Goal: Check status: Check status

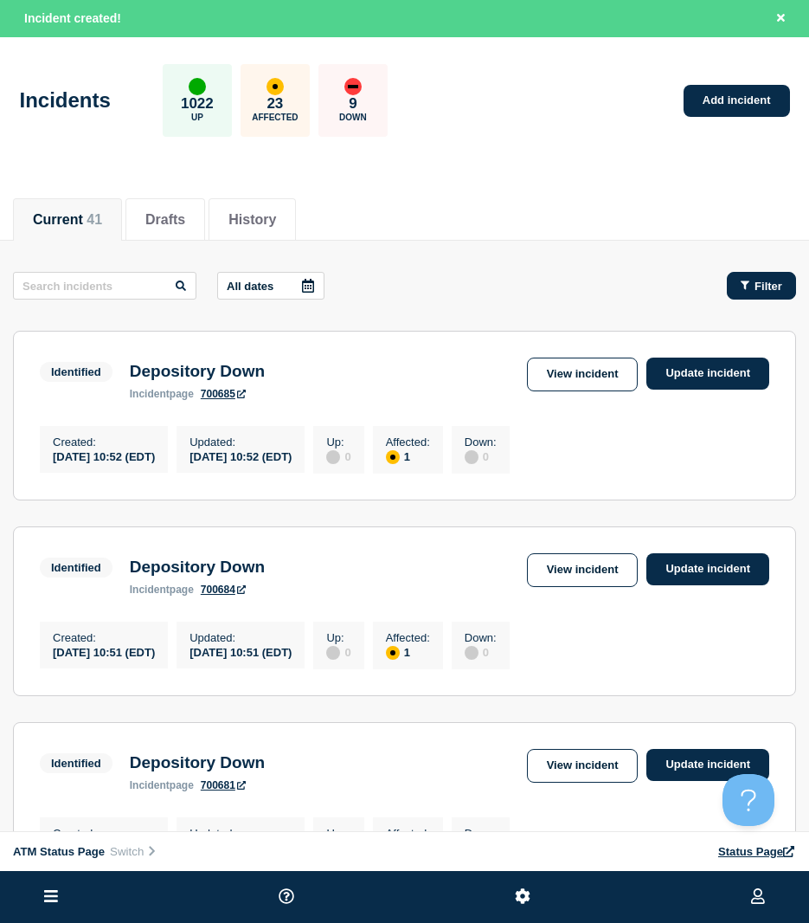
click at [734, 283] on button "Filter" at bounding box center [761, 286] width 69 height 28
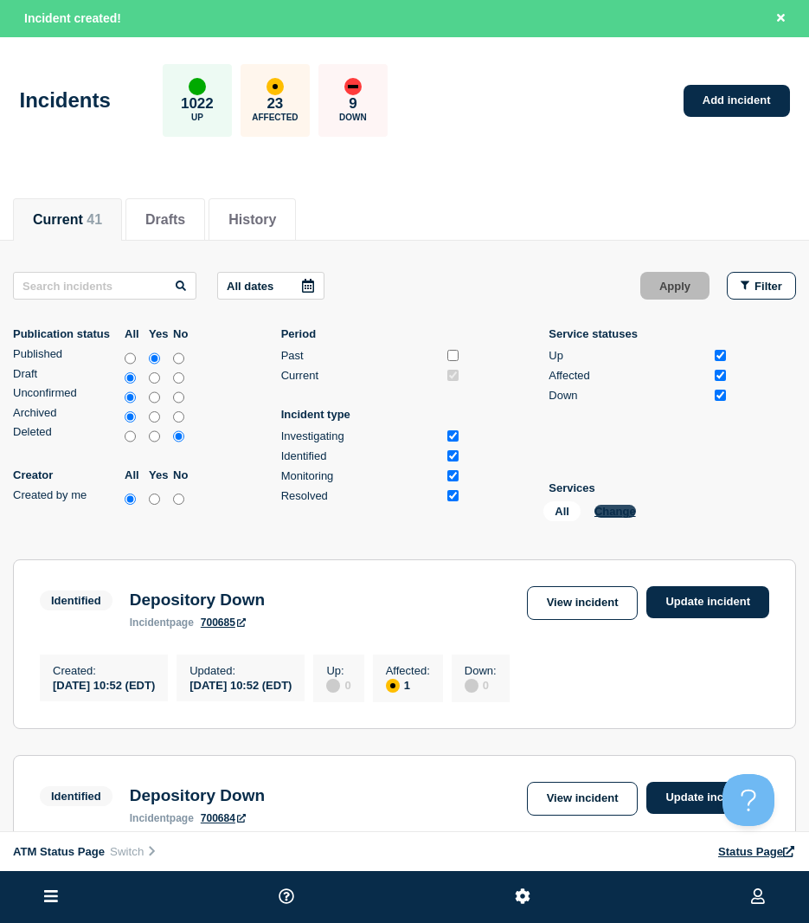
click at [622, 515] on button "Change" at bounding box center [616, 511] width 42 height 13
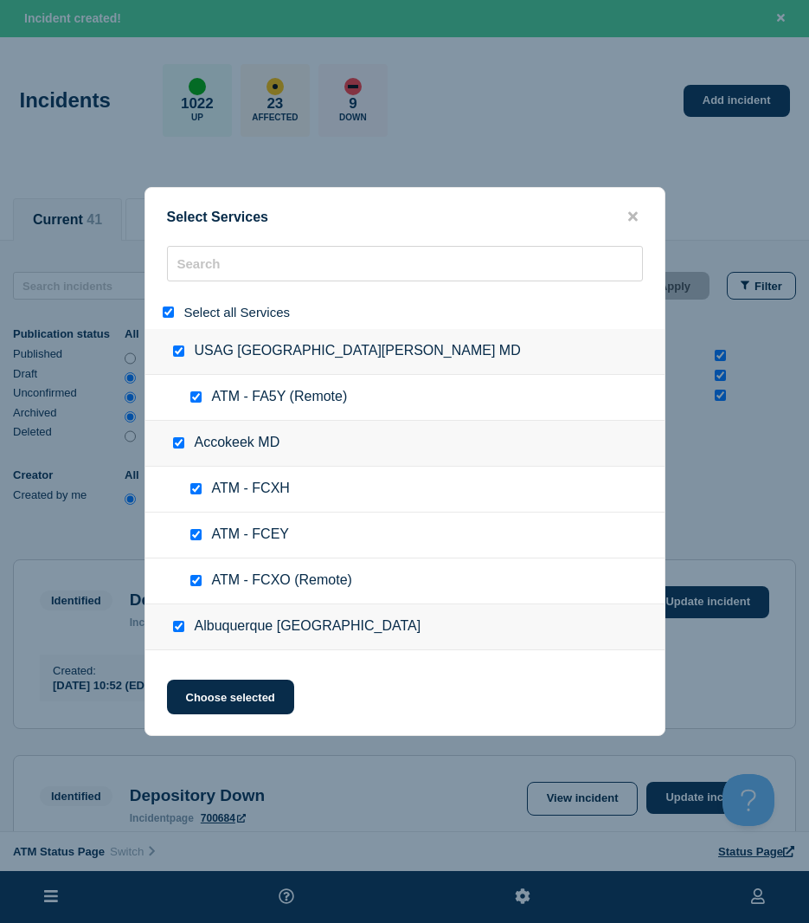
click at [157, 311] on div "Select all Services" at bounding box center [404, 312] width 519 height 34
click at [164, 314] on input "select all" at bounding box center [168, 311] width 11 height 11
checkbox input "false"
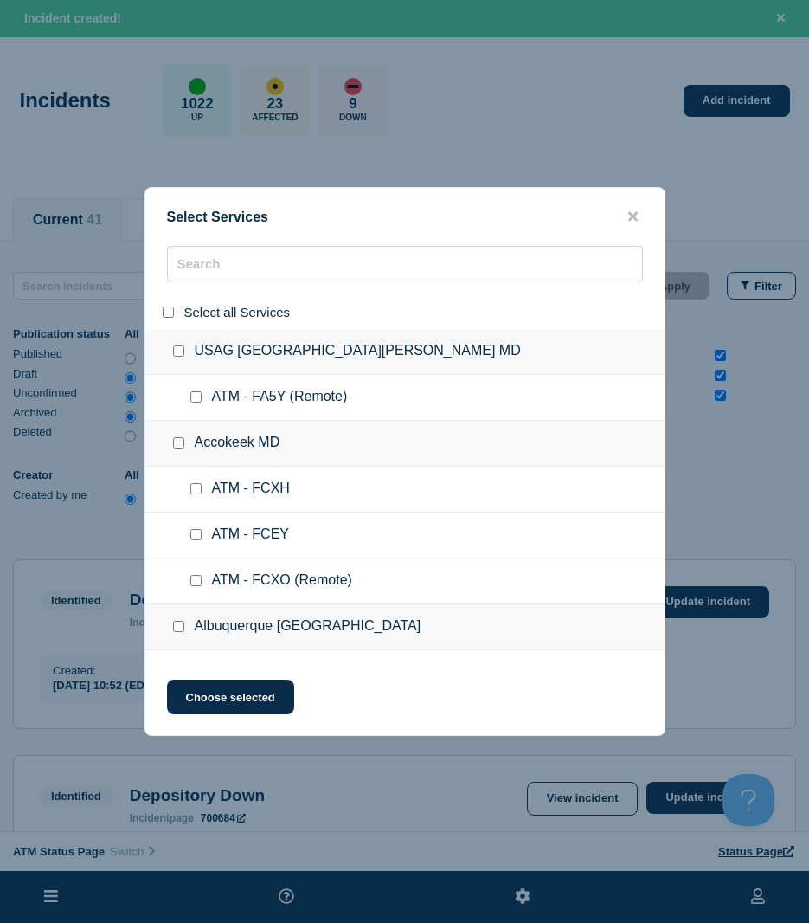
checkbox input "false"
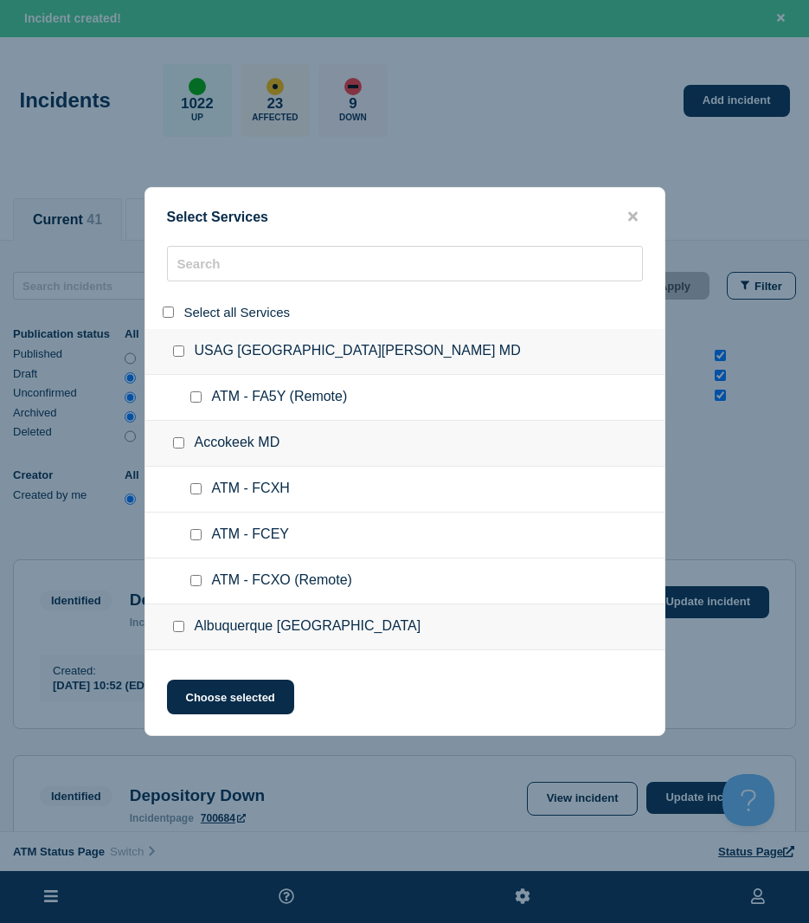
checkbox input "false"
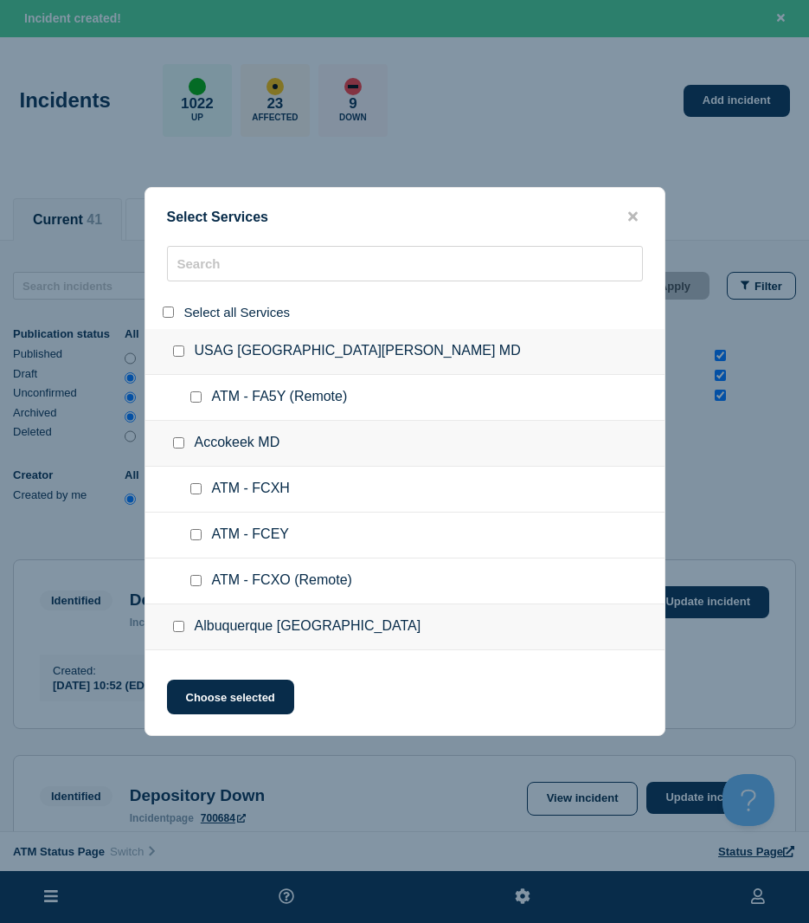
checkbox input "false"
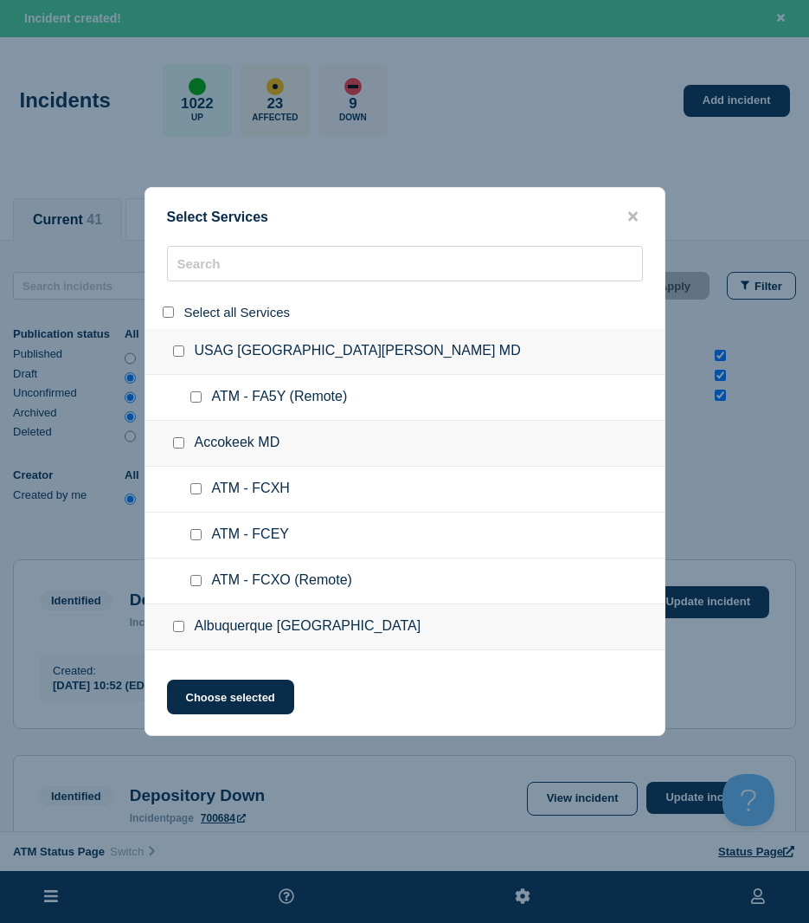
checkbox input "false"
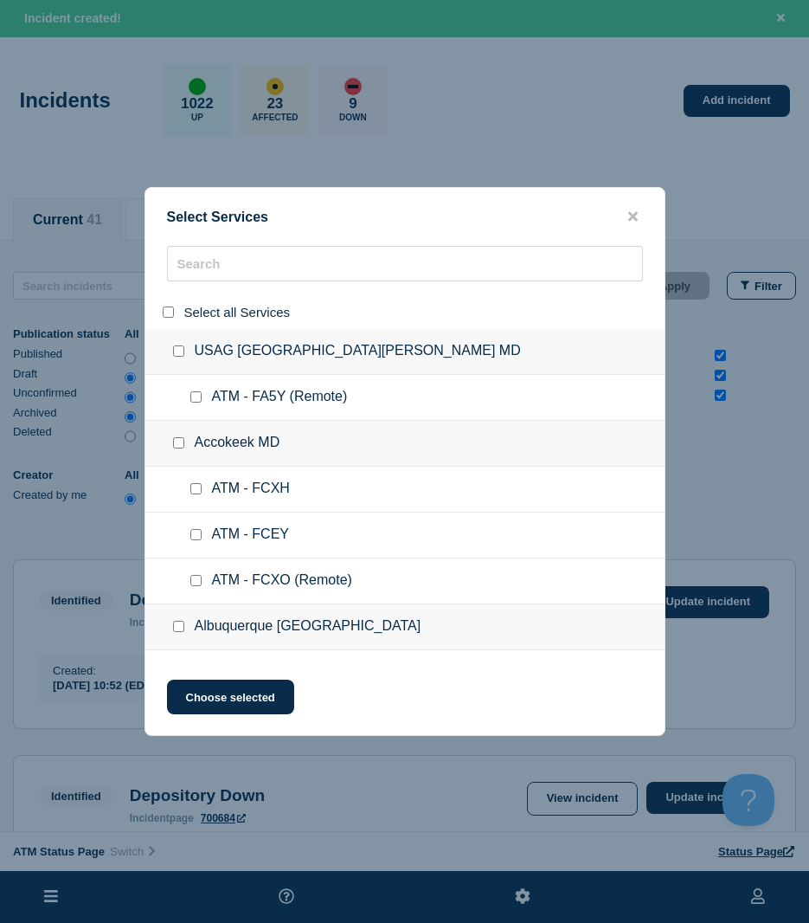
checkbox input "false"
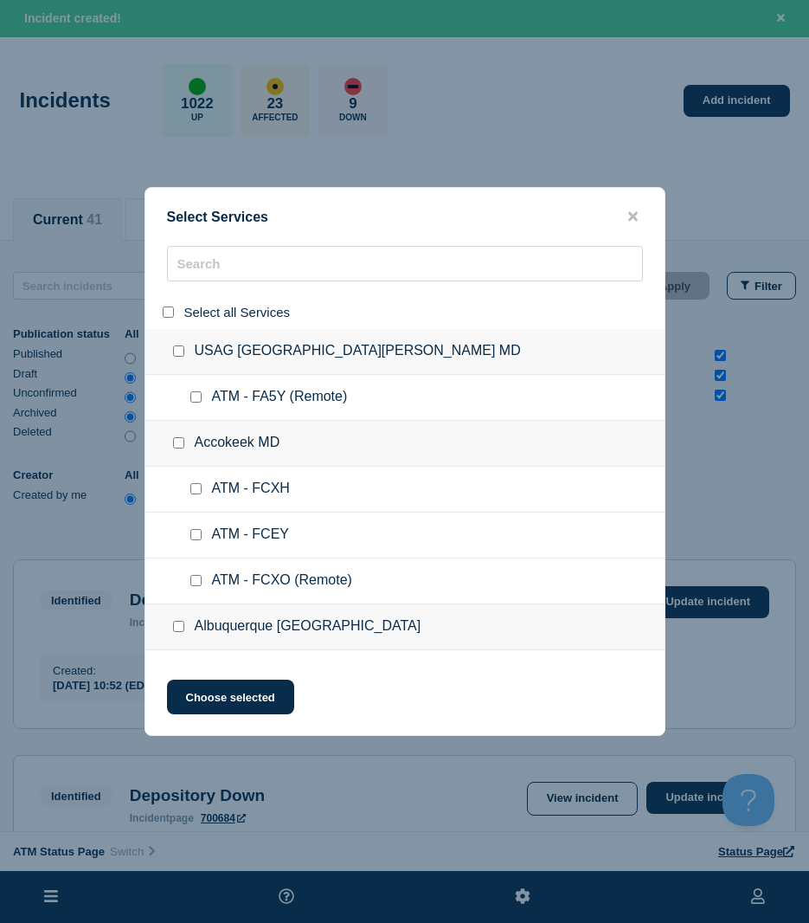
checkbox input "false"
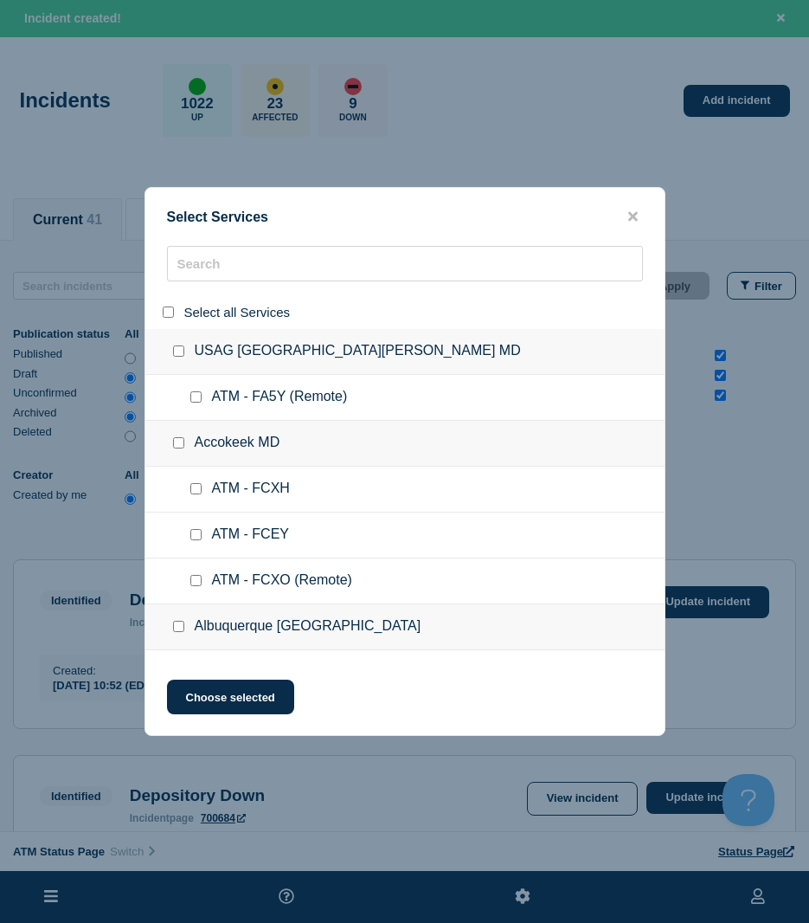
checkbox input "false"
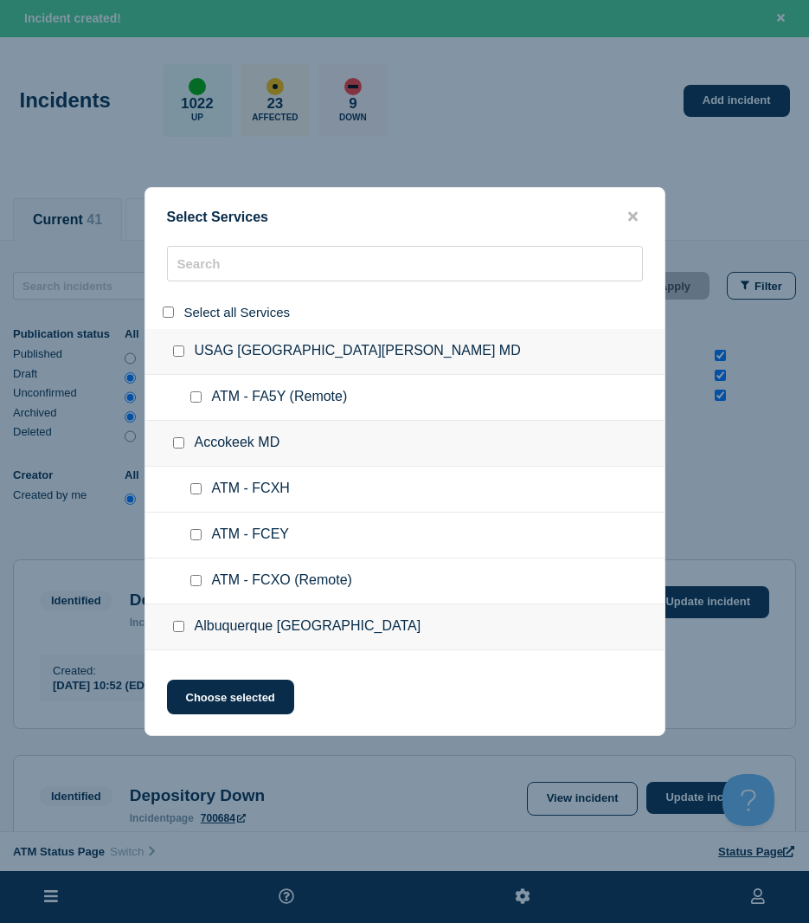
checkbox input "false"
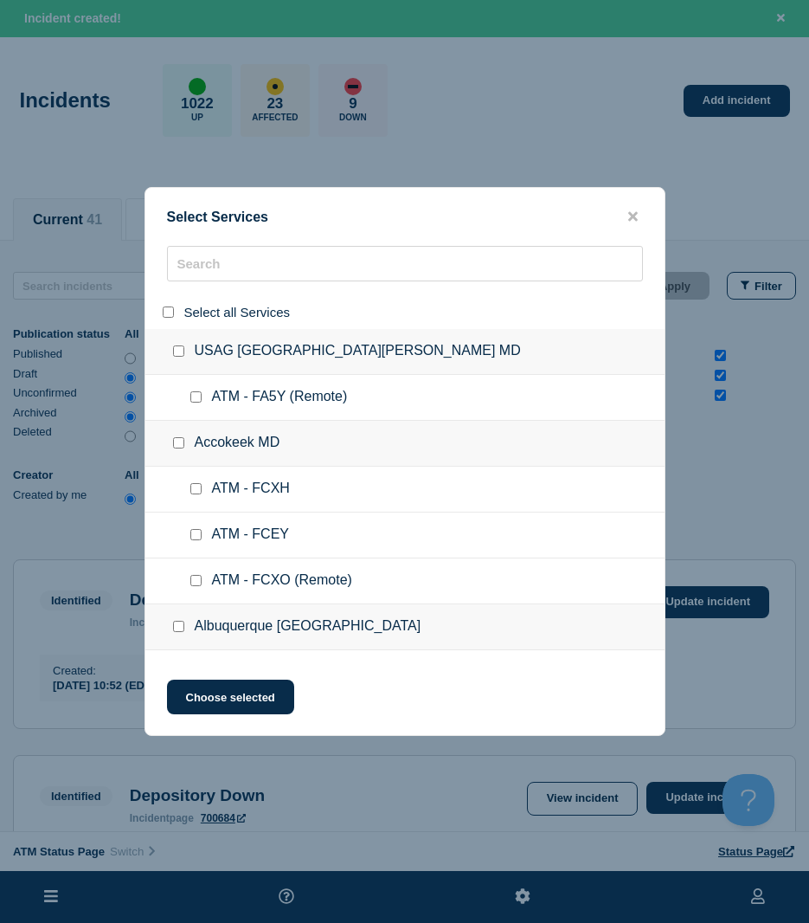
checkbox input "false"
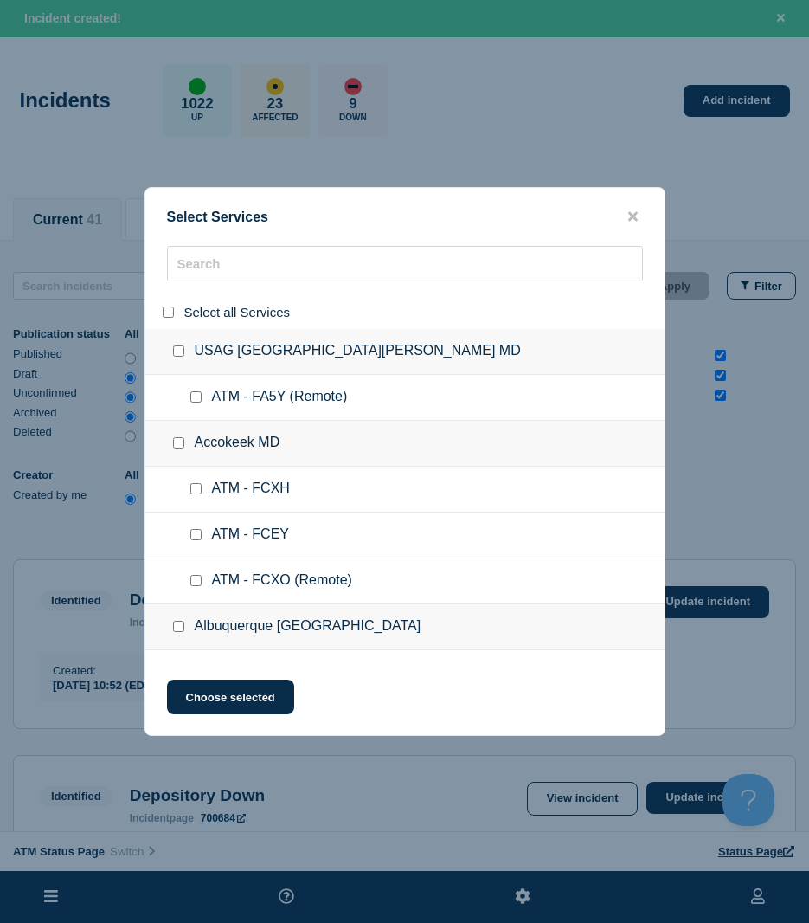
checkbox input "false"
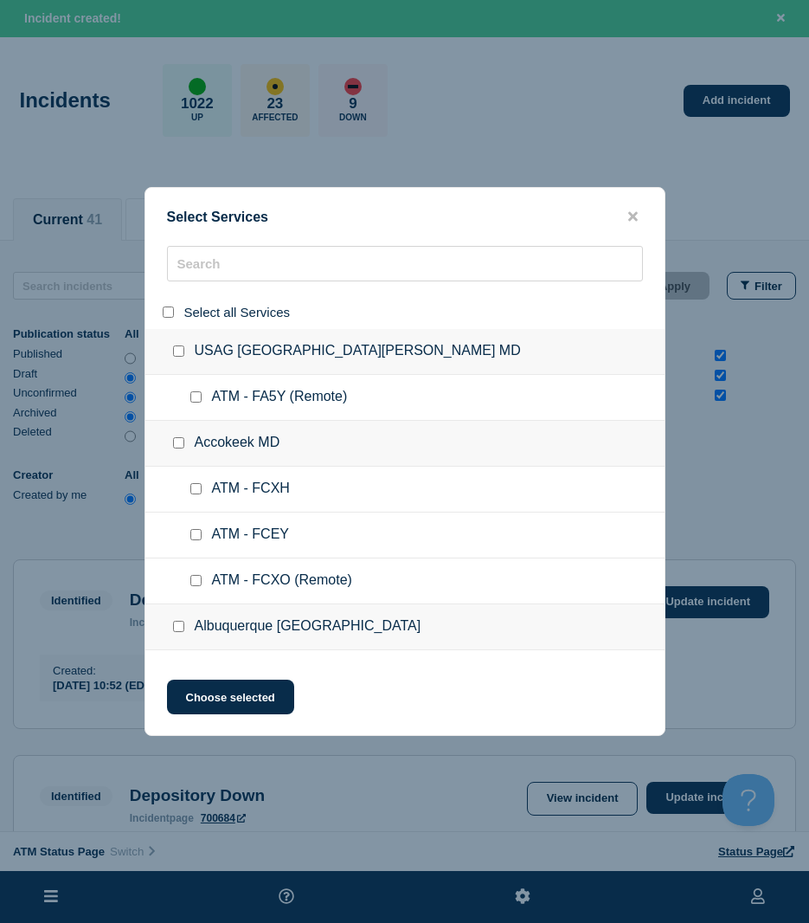
checkbox input "false"
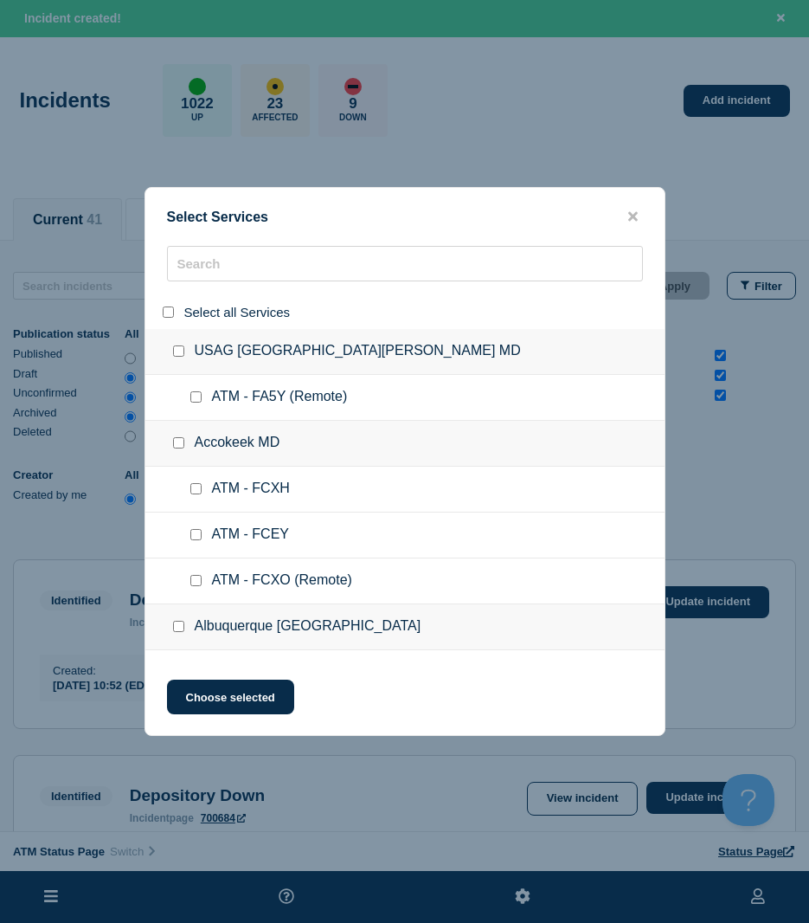
checkbox input "false"
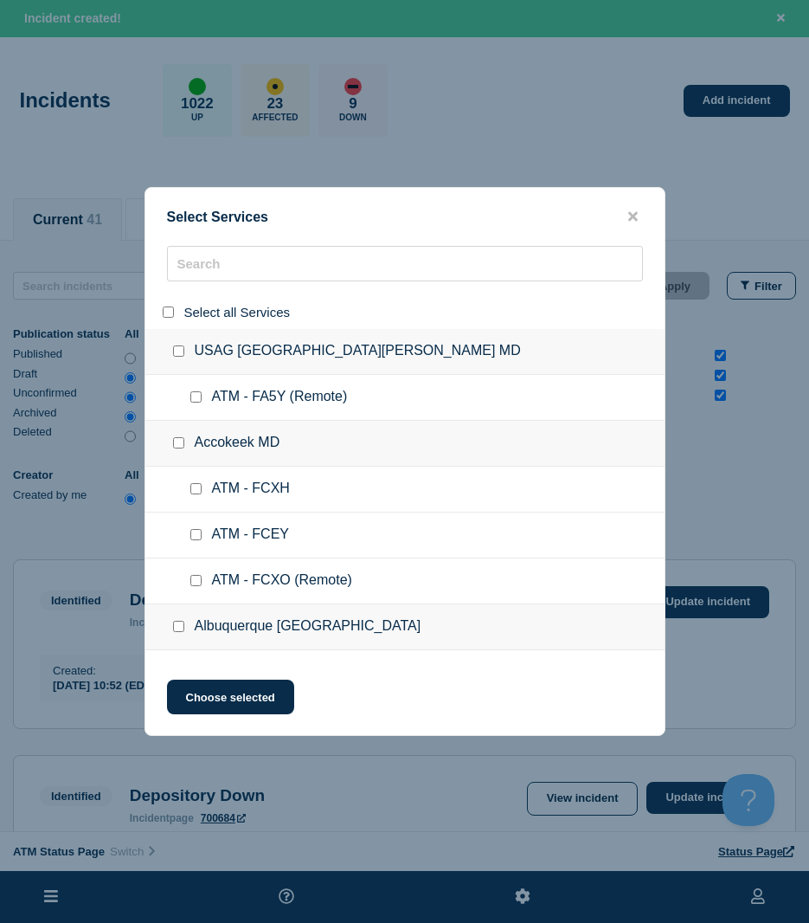
checkbox input "false"
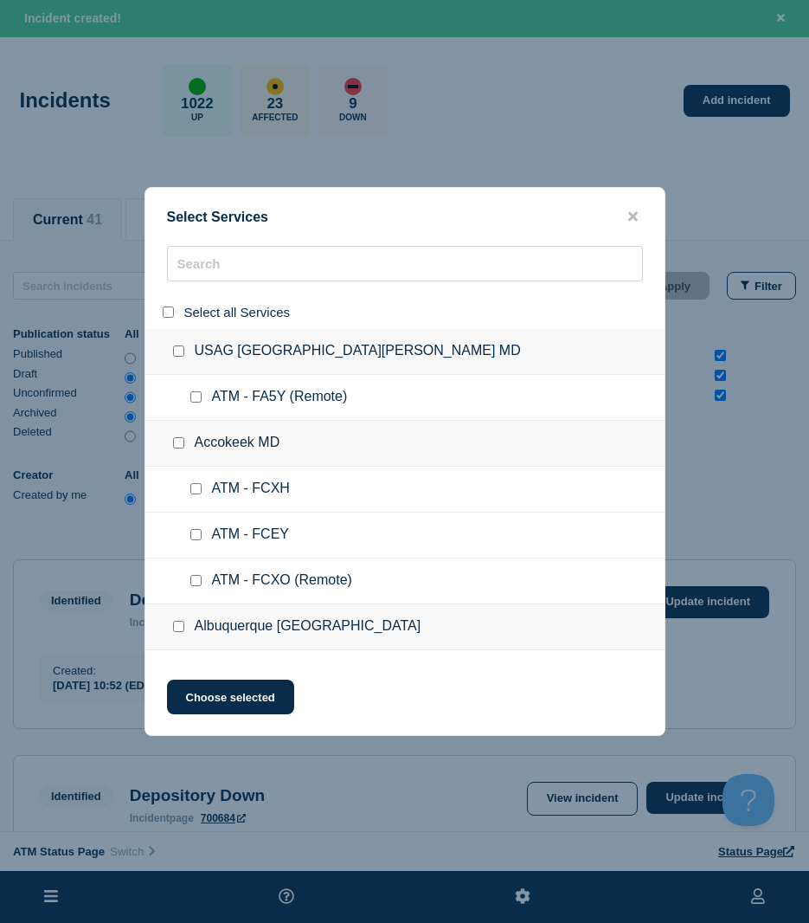
checkbox input "false"
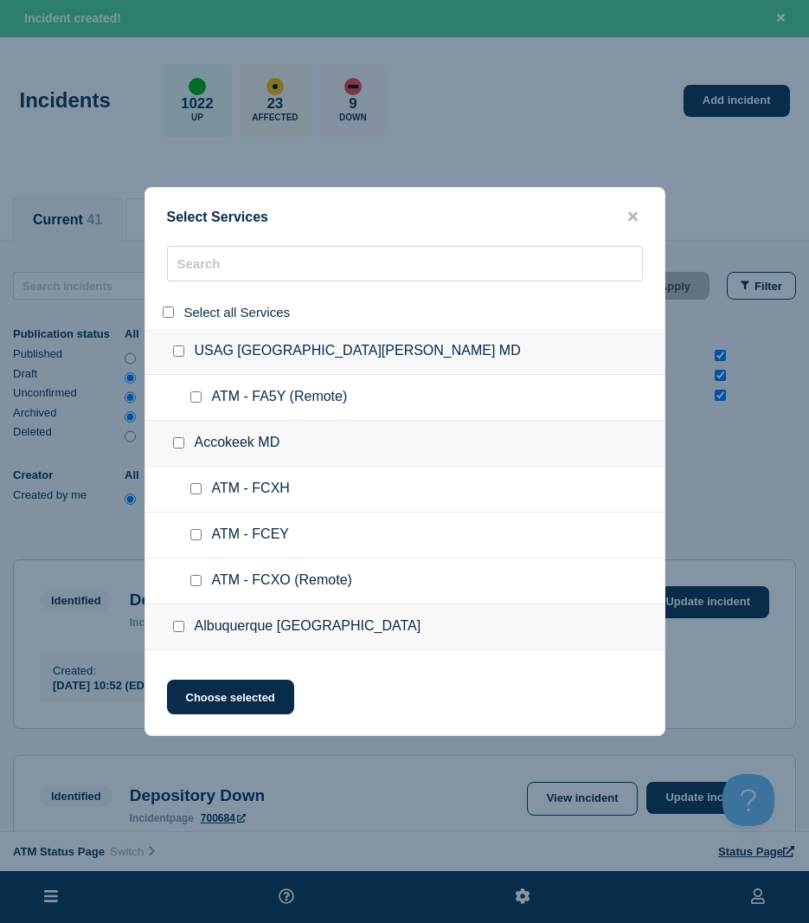
checkbox input "false"
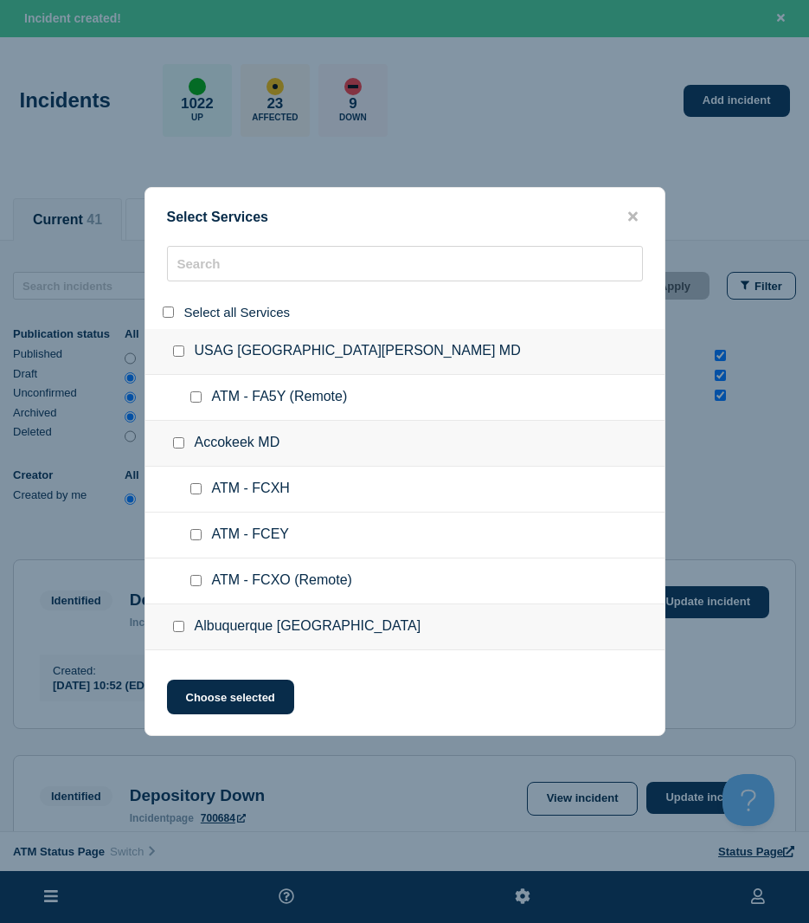
checkbox input "false"
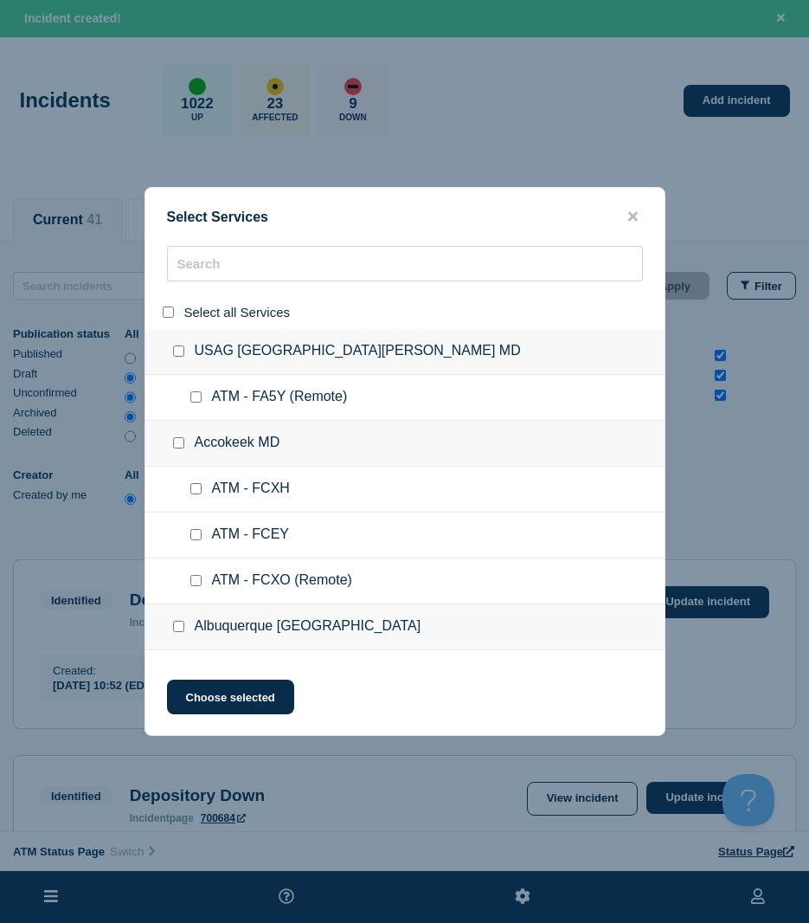
checkbox input "false"
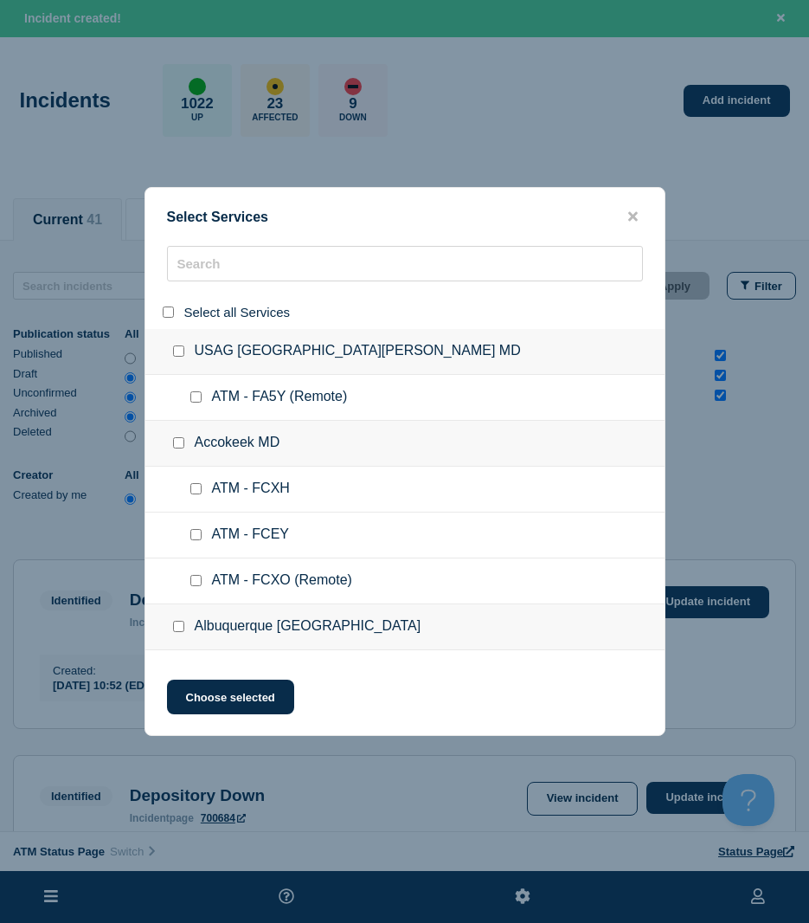
checkbox input "false"
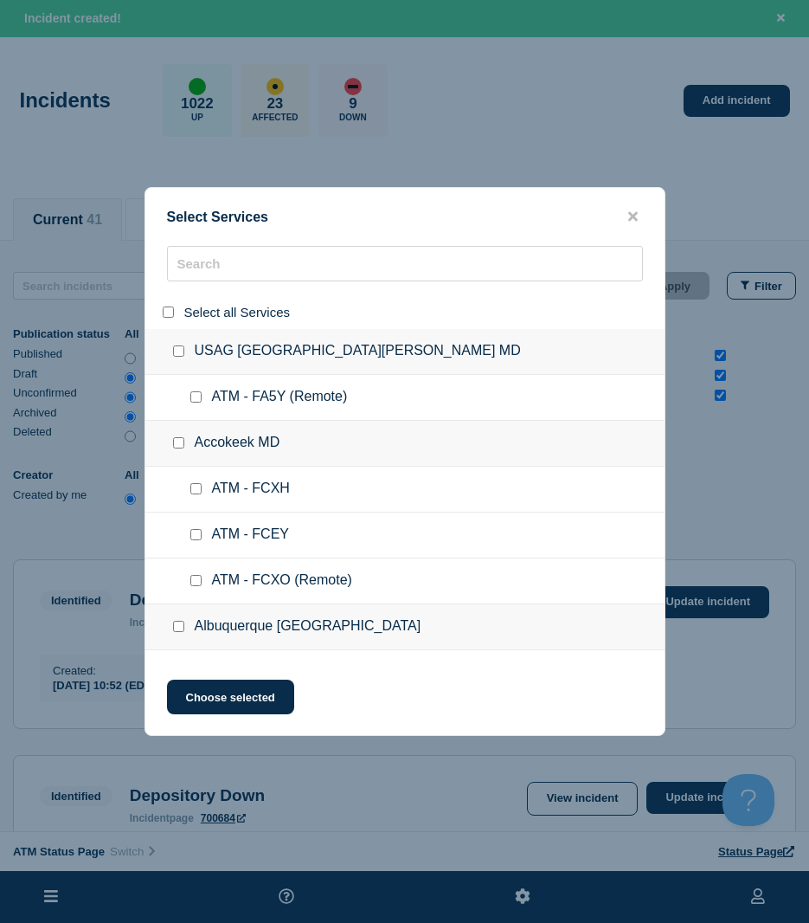
checkbox input "false"
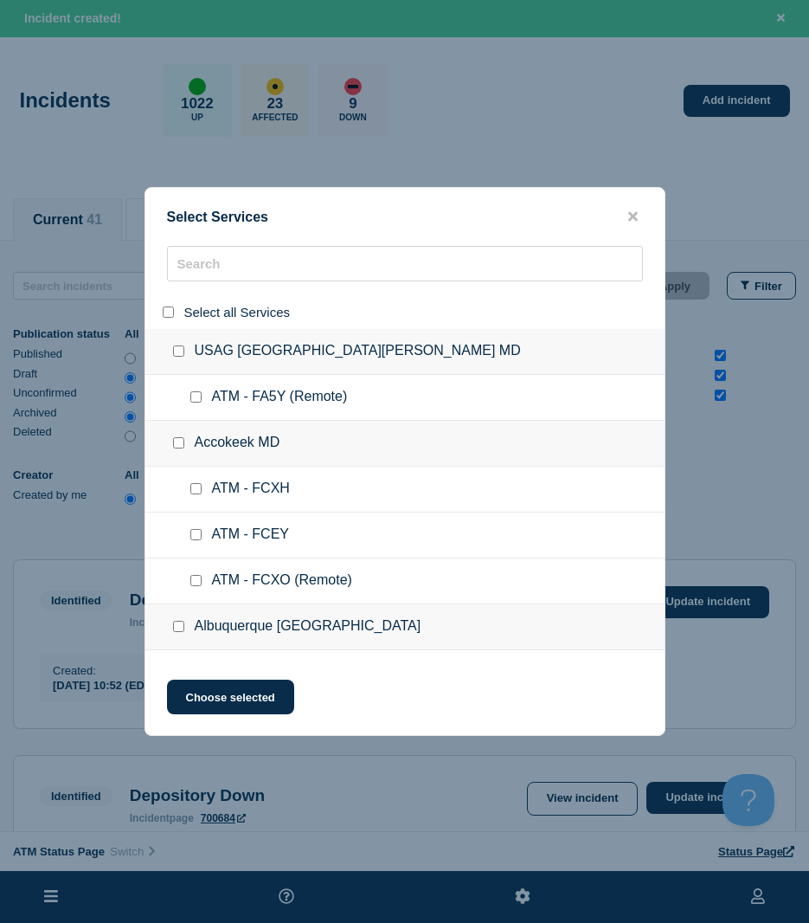
checkbox input "false"
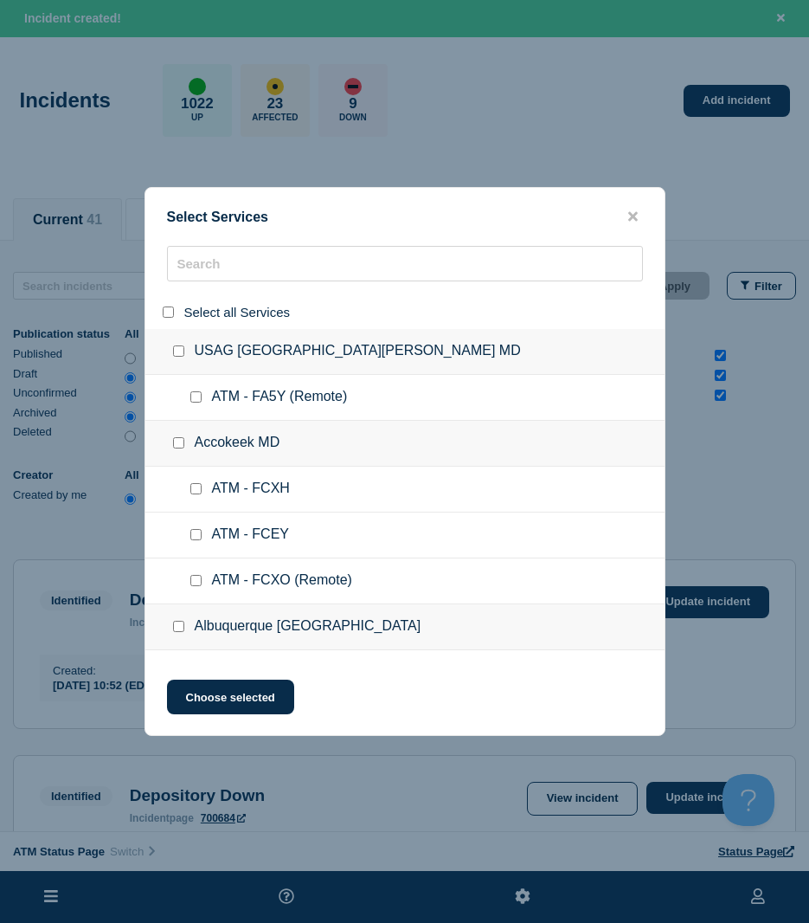
checkbox input "false"
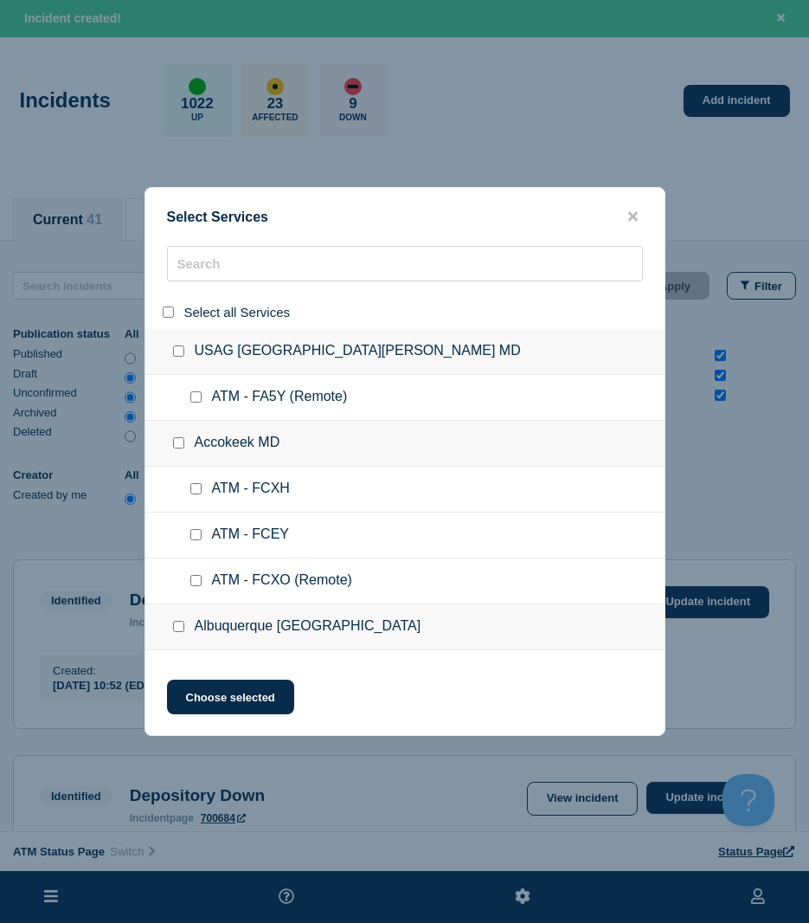
checkbox input "false"
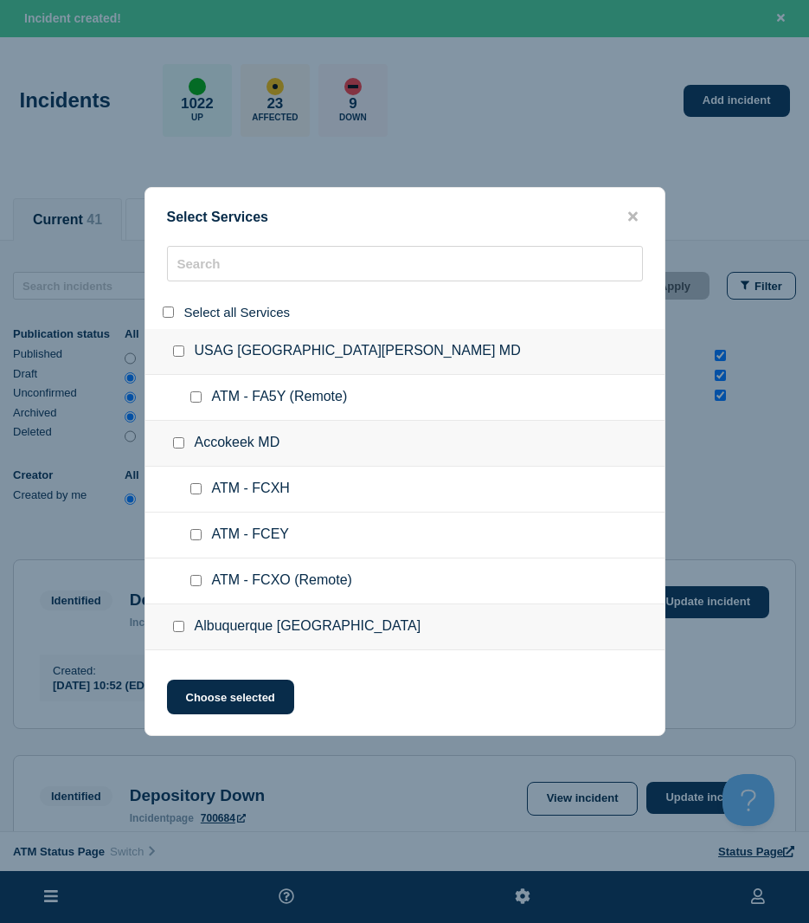
checkbox input "false"
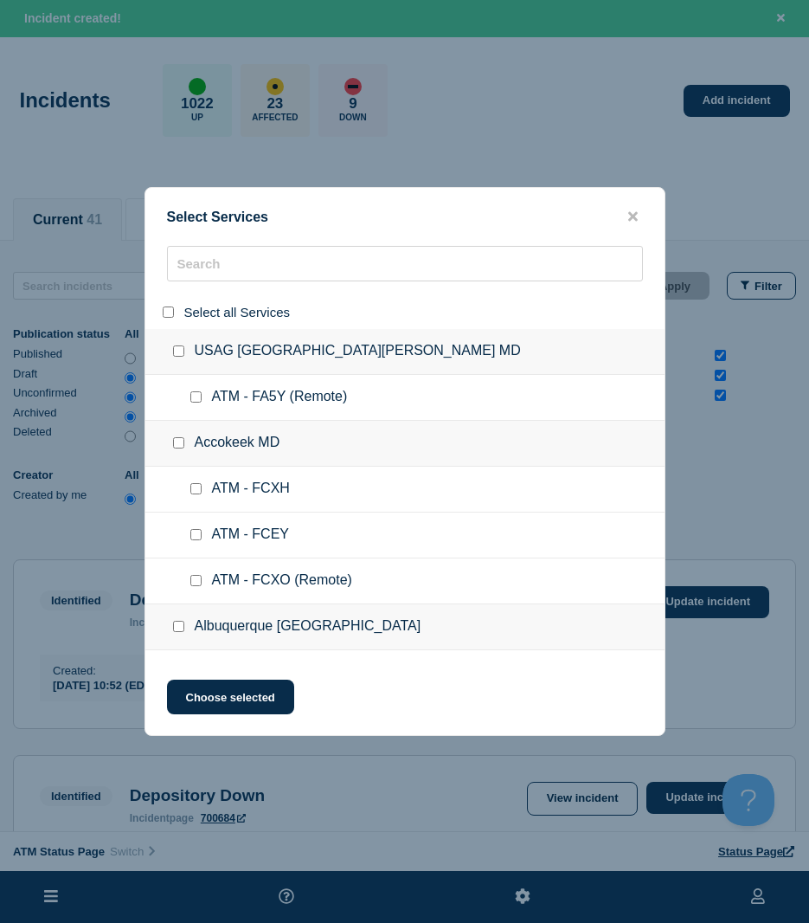
checkbox input "false"
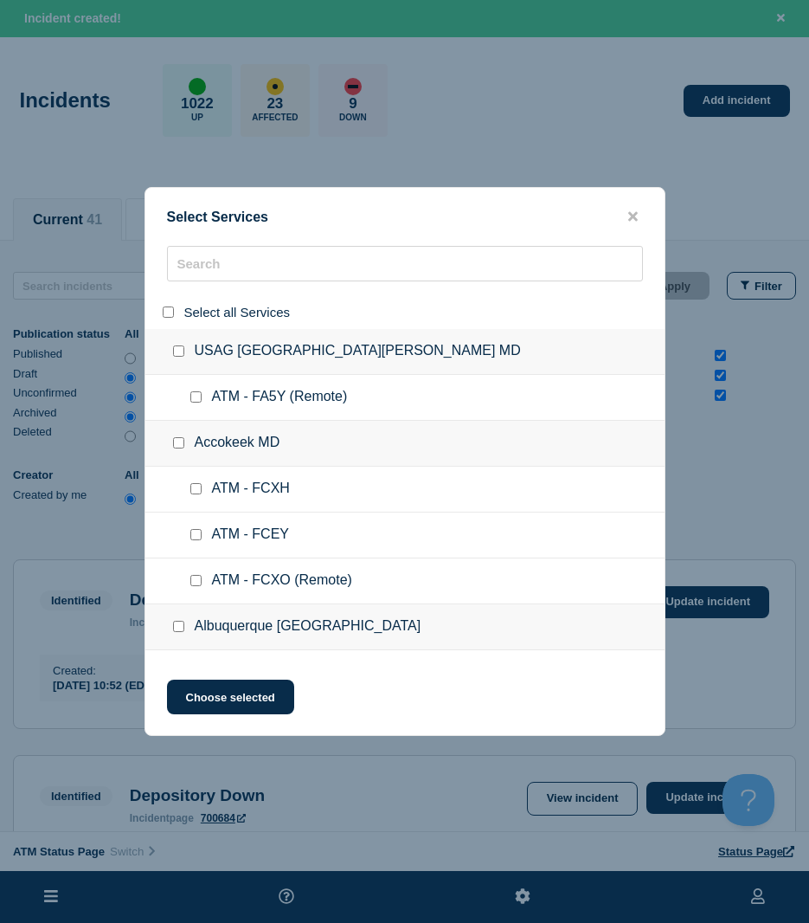
checkbox input "false"
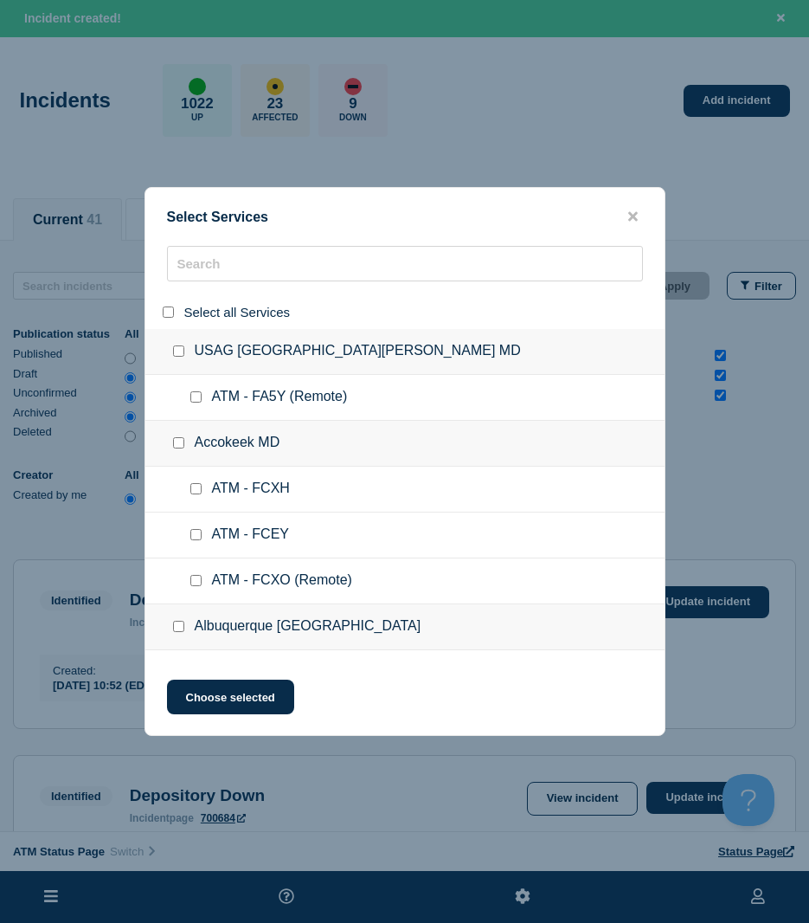
checkbox input "false"
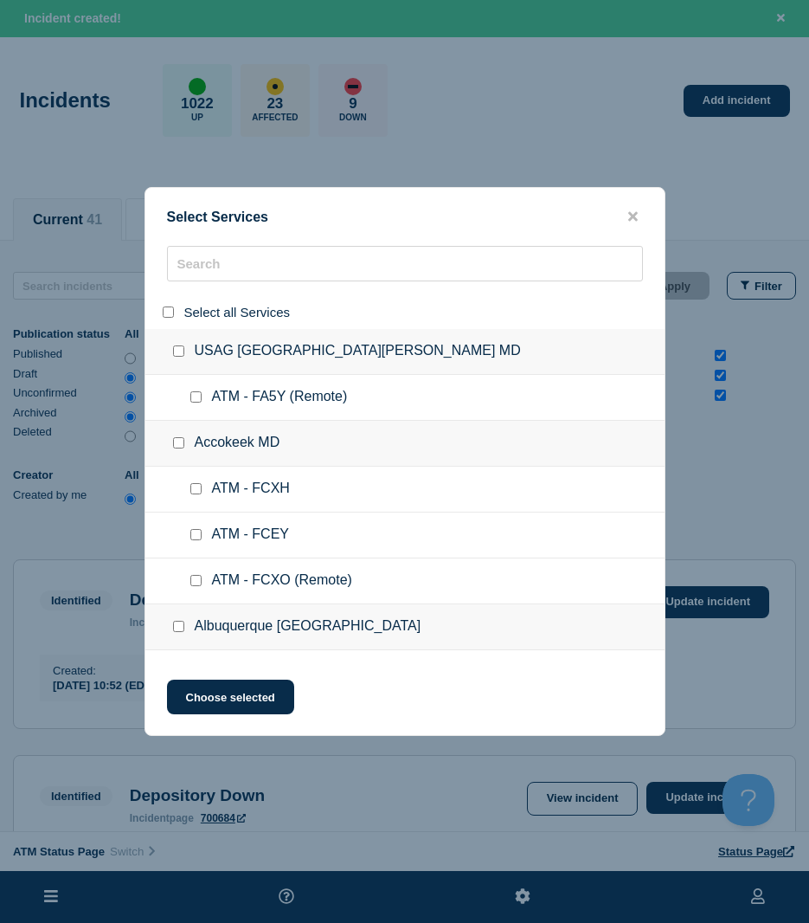
checkbox input "false"
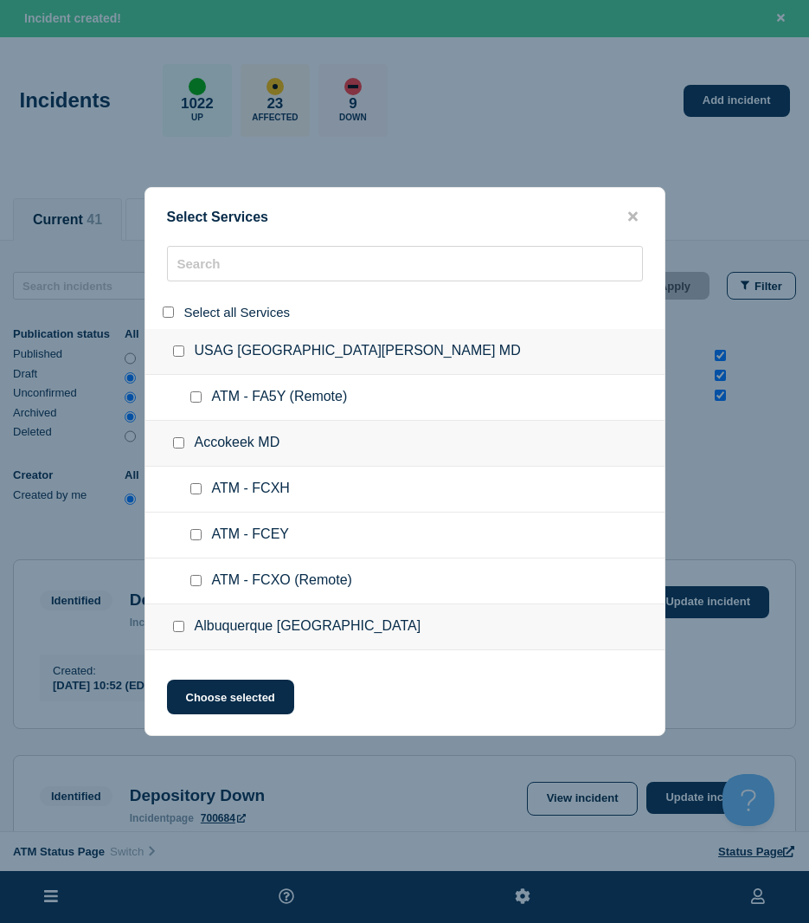
checkbox input "false"
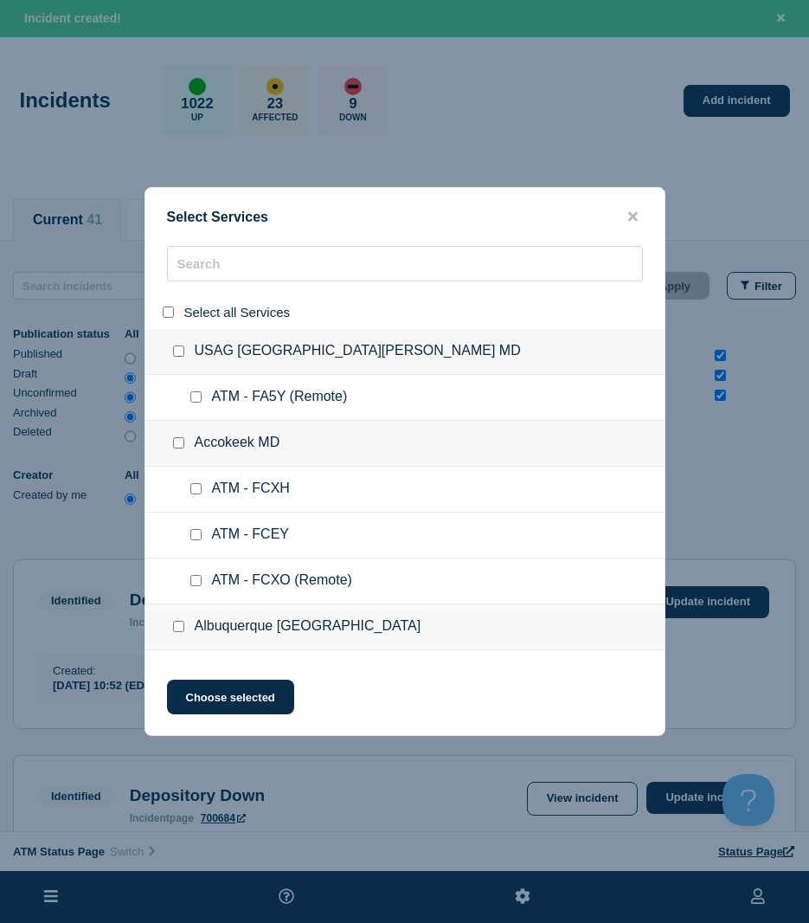
checkbox input "false"
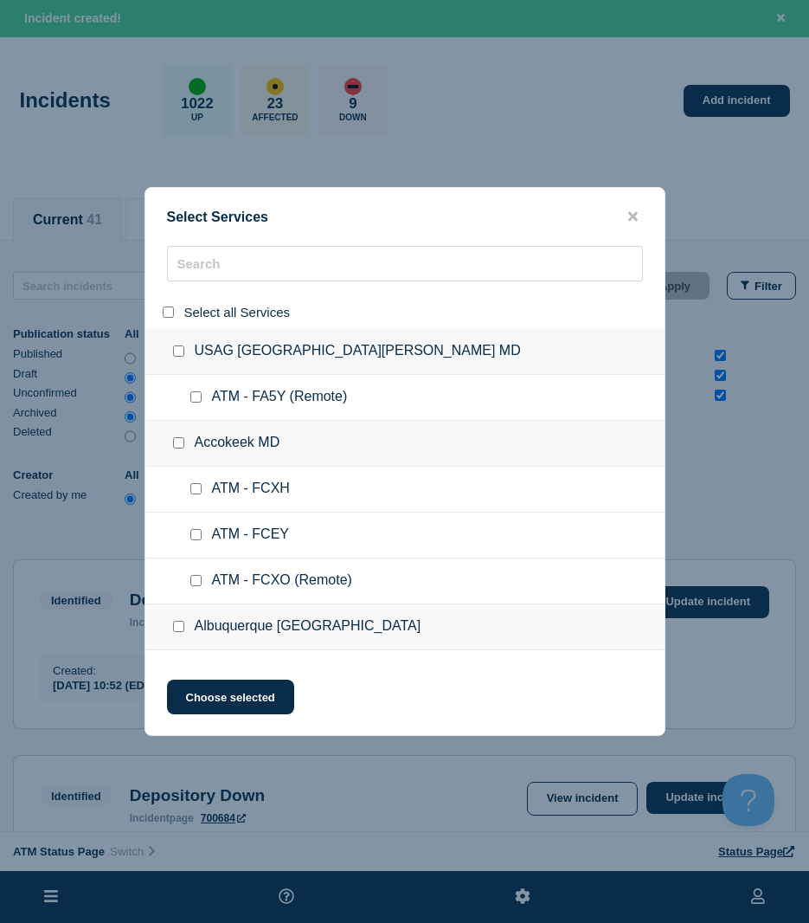
checkbox input "false"
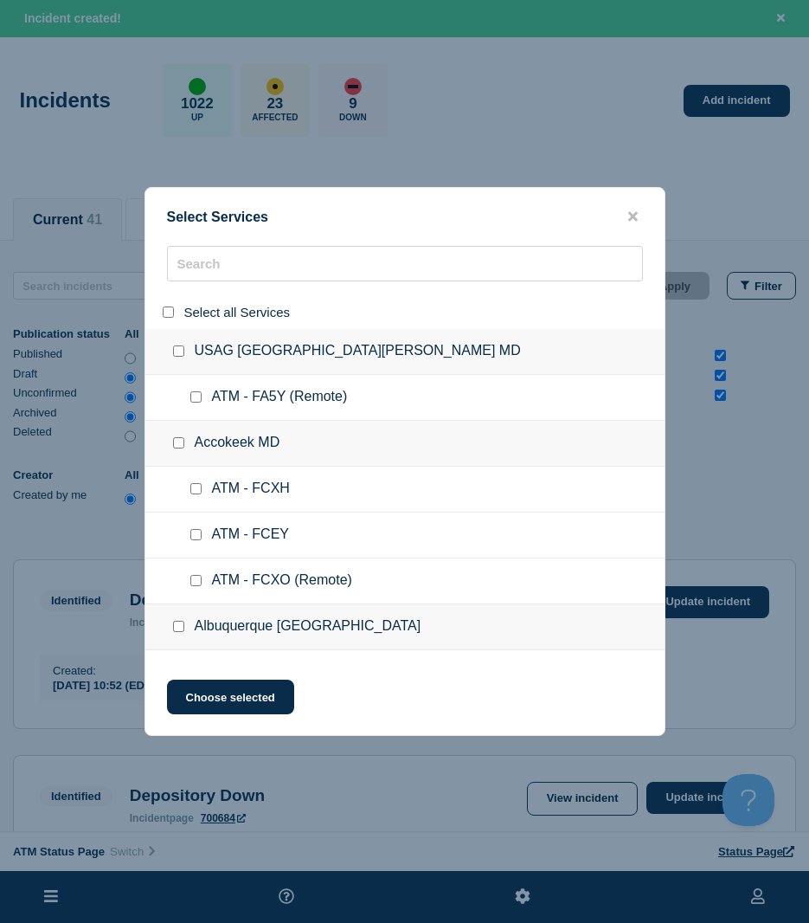
checkbox input "false"
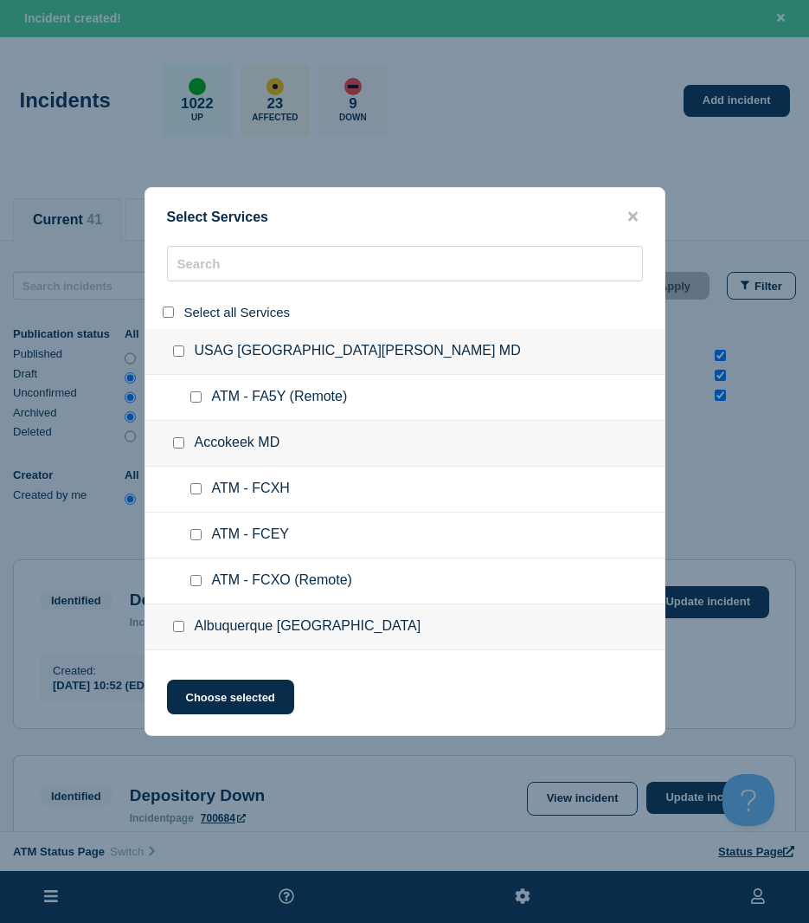
checkbox input "false"
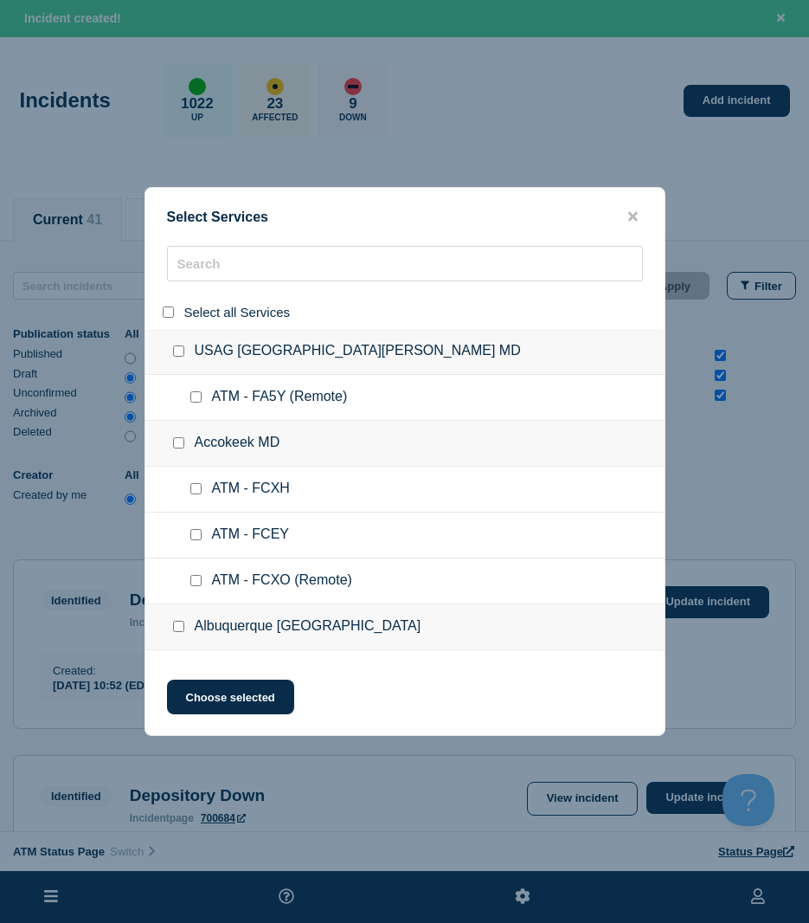
checkbox input "false"
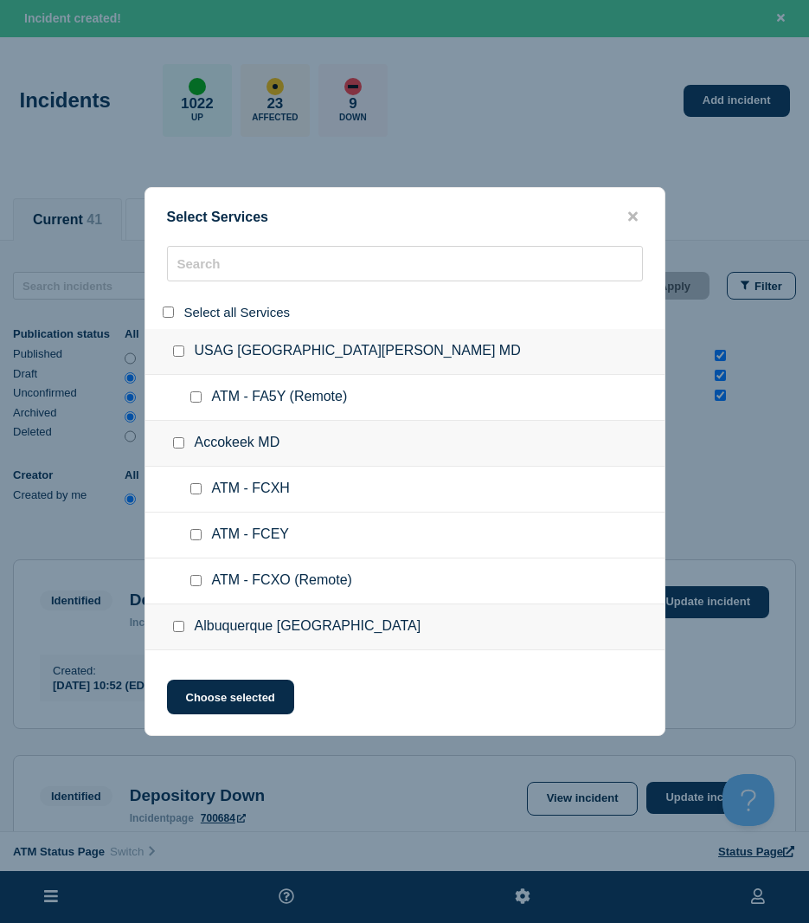
checkbox input "false"
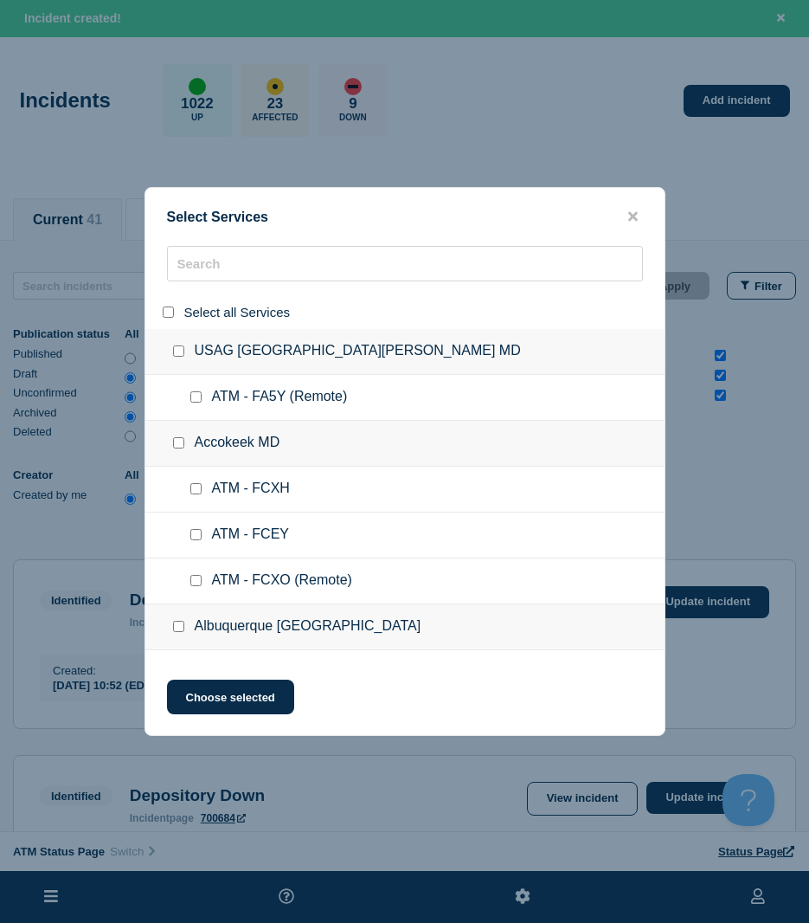
checkbox input "false"
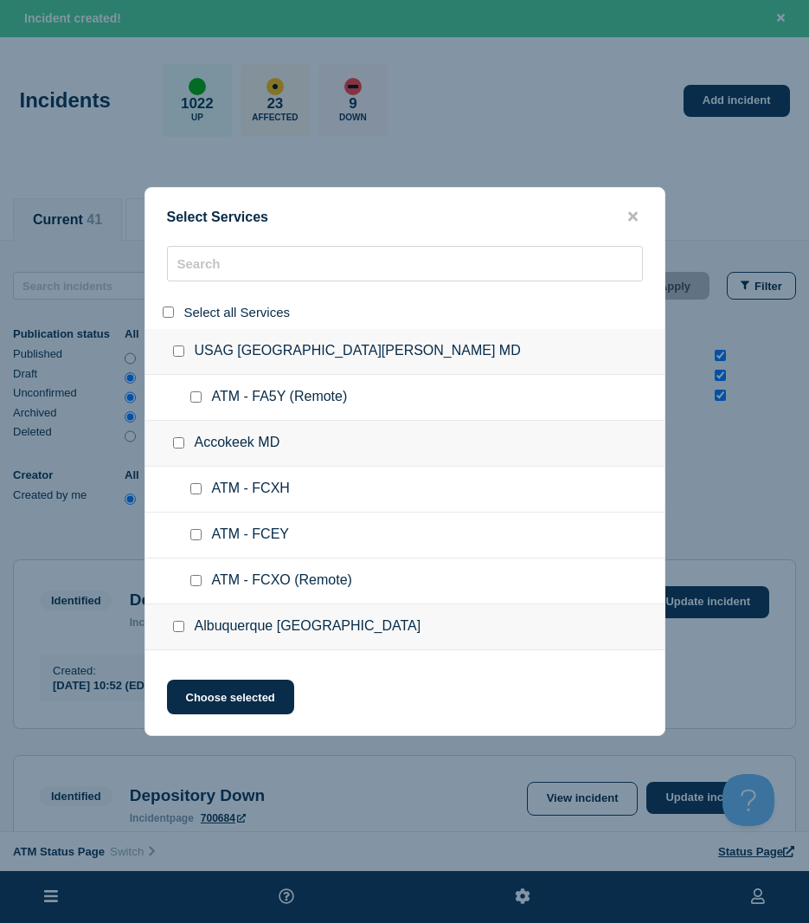
checkbox input "false"
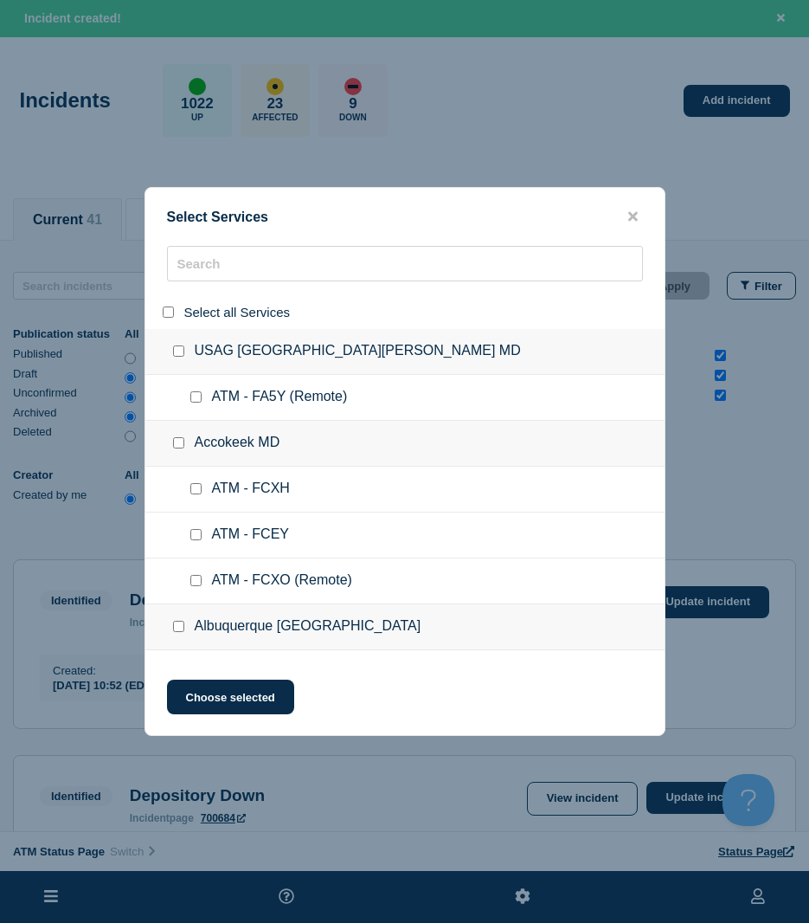
checkbox input "false"
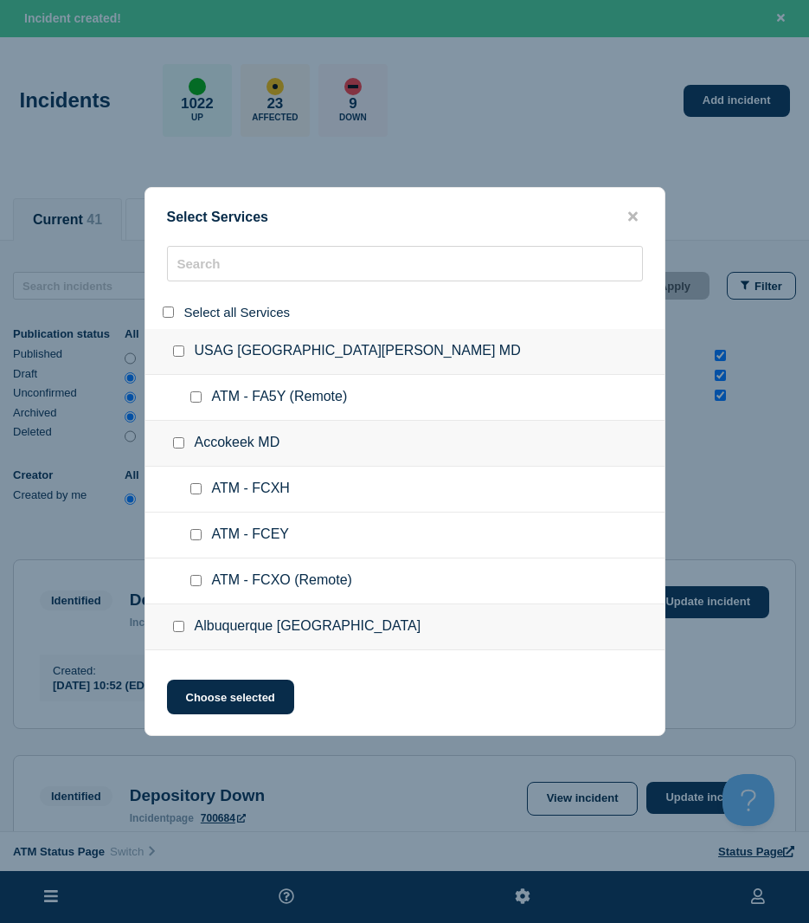
checkbox input "false"
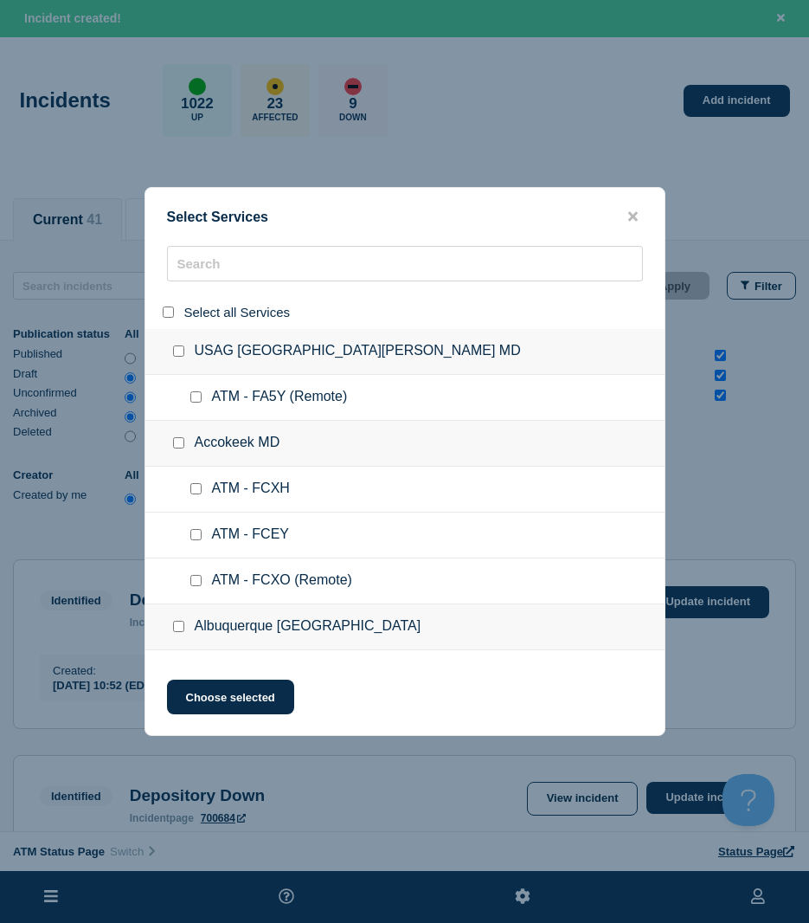
checkbox input "false"
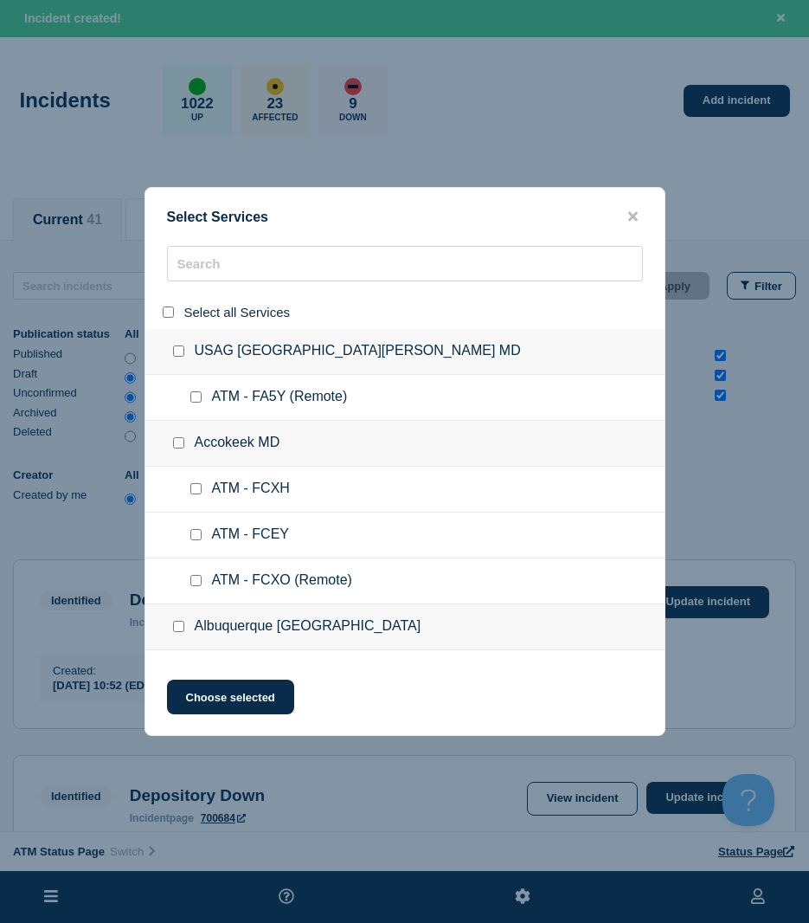
checkbox input "false"
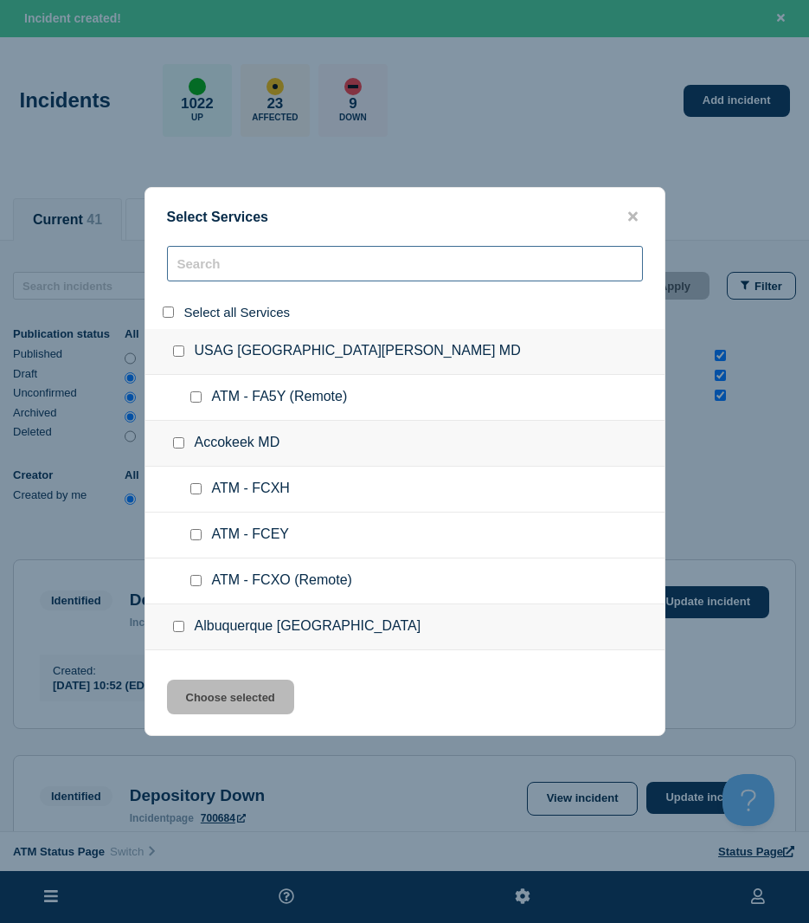
click at [191, 273] on input "search" at bounding box center [405, 263] width 476 height 35
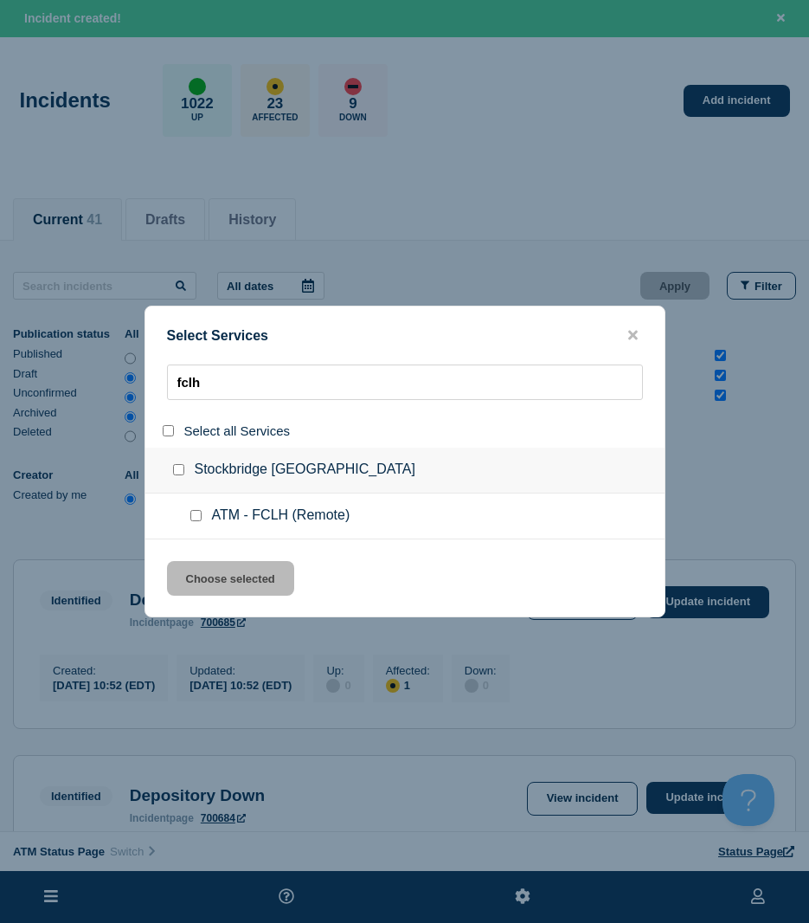
click at [196, 521] on input "service: ATM - FCLH (Remote)" at bounding box center [195, 515] width 11 height 11
click at [195, 556] on div "Select Services fclh Select all Services [GEOGRAPHIC_DATA] [GEOGRAPHIC_DATA] AT…" at bounding box center [405, 461] width 521 height 312
click at [192, 571] on button "Choose selected" at bounding box center [230, 578] width 127 height 35
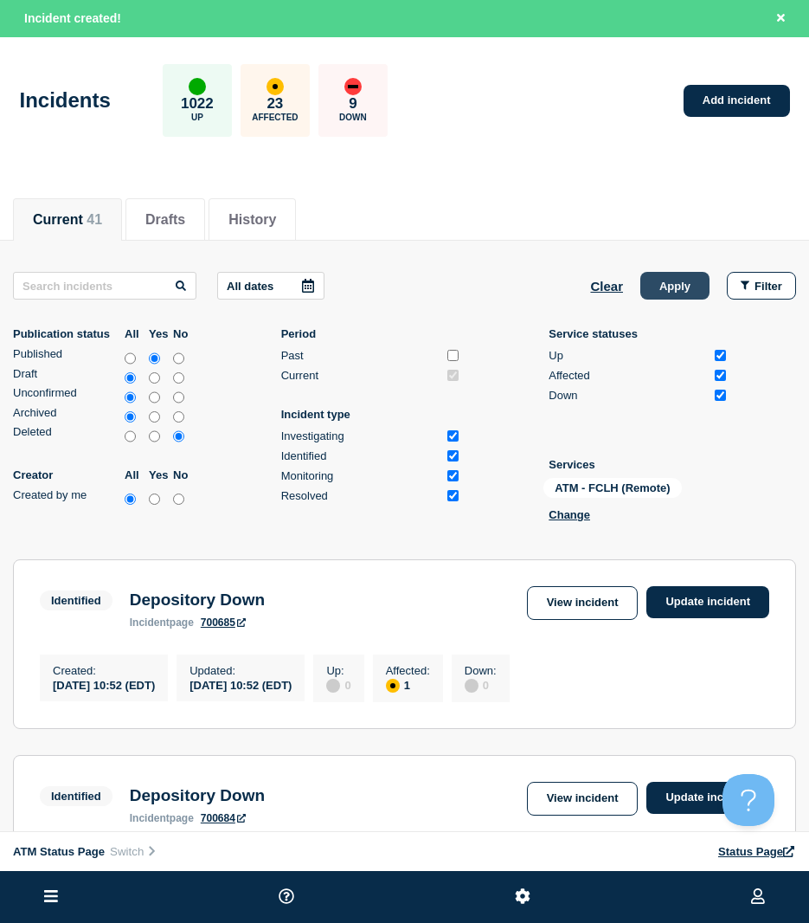
click at [659, 298] on button "Apply" at bounding box center [674, 286] width 69 height 28
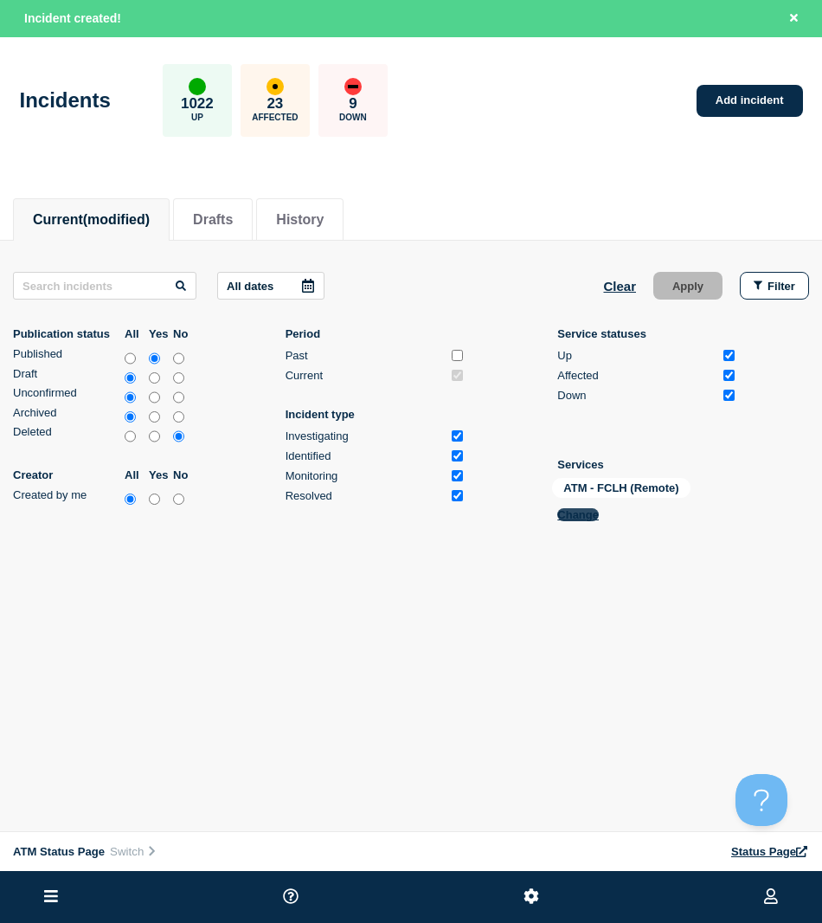
click at [569, 519] on button "Change" at bounding box center [578, 514] width 42 height 13
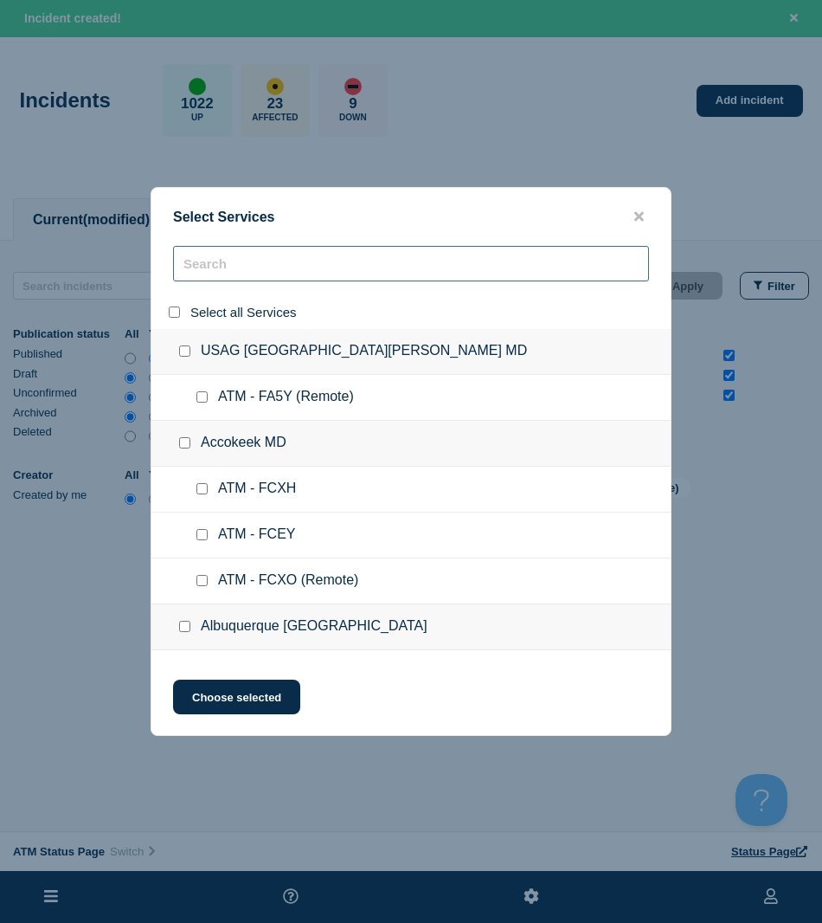
click at [228, 281] on input "search" at bounding box center [411, 263] width 476 height 35
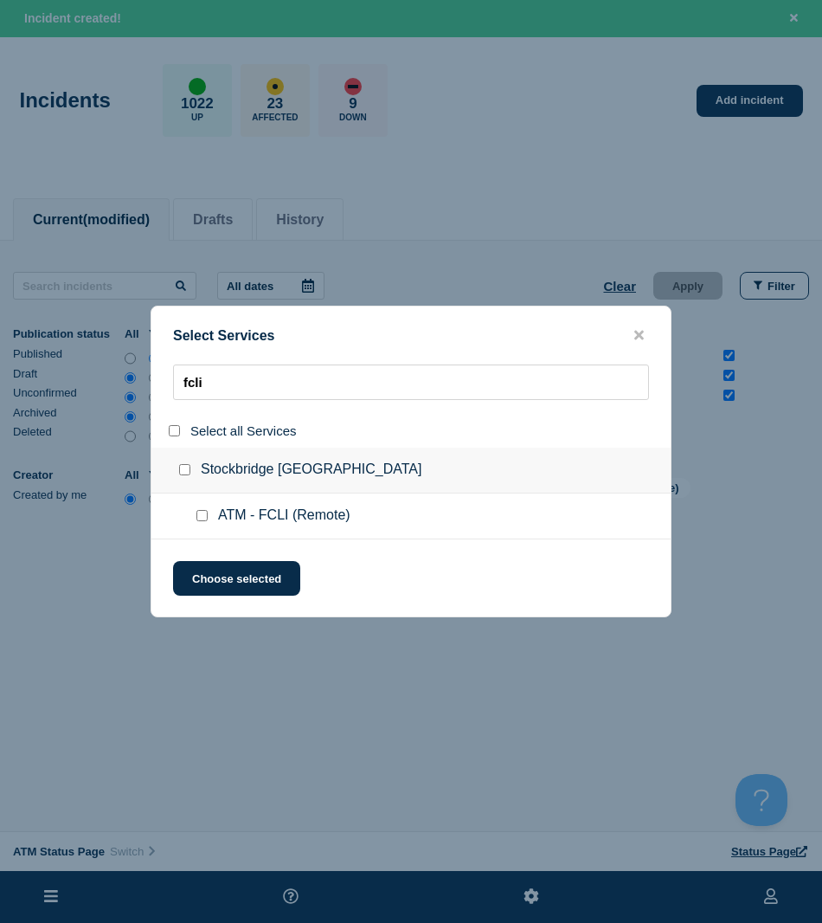
click at [199, 518] on input "service: ATM - FCLI (Remote)" at bounding box center [201, 515] width 11 height 11
click at [203, 524] on div at bounding box center [205, 515] width 25 height 17
click at [203, 565] on button "Choose selected" at bounding box center [236, 578] width 127 height 35
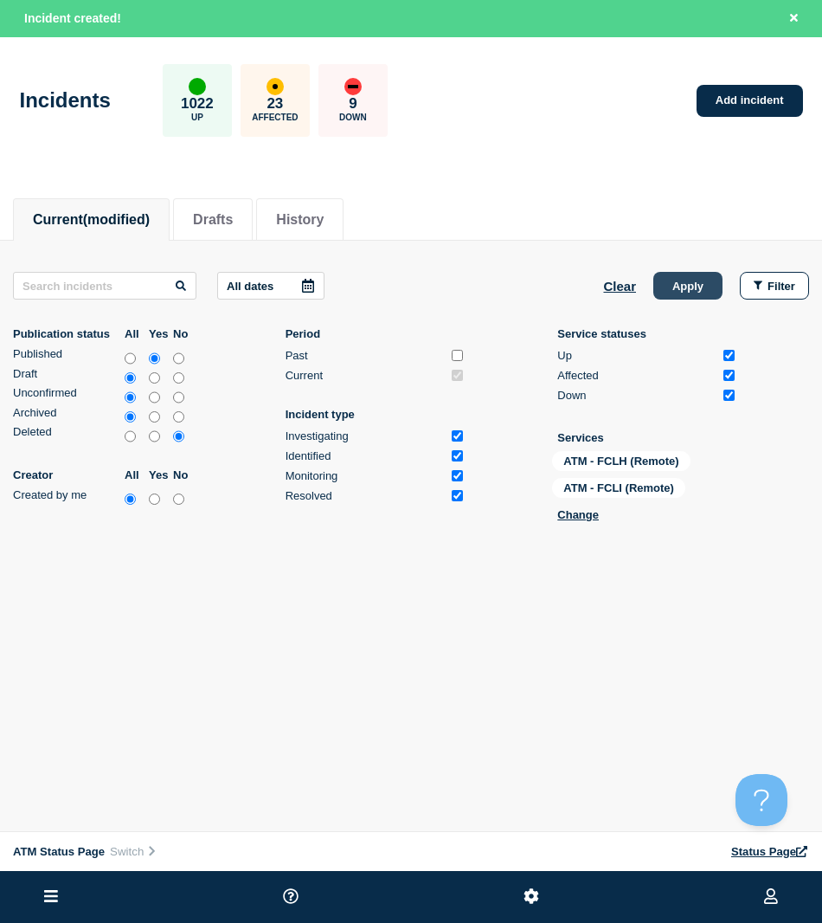
click at [686, 282] on button "Apply" at bounding box center [687, 286] width 69 height 28
